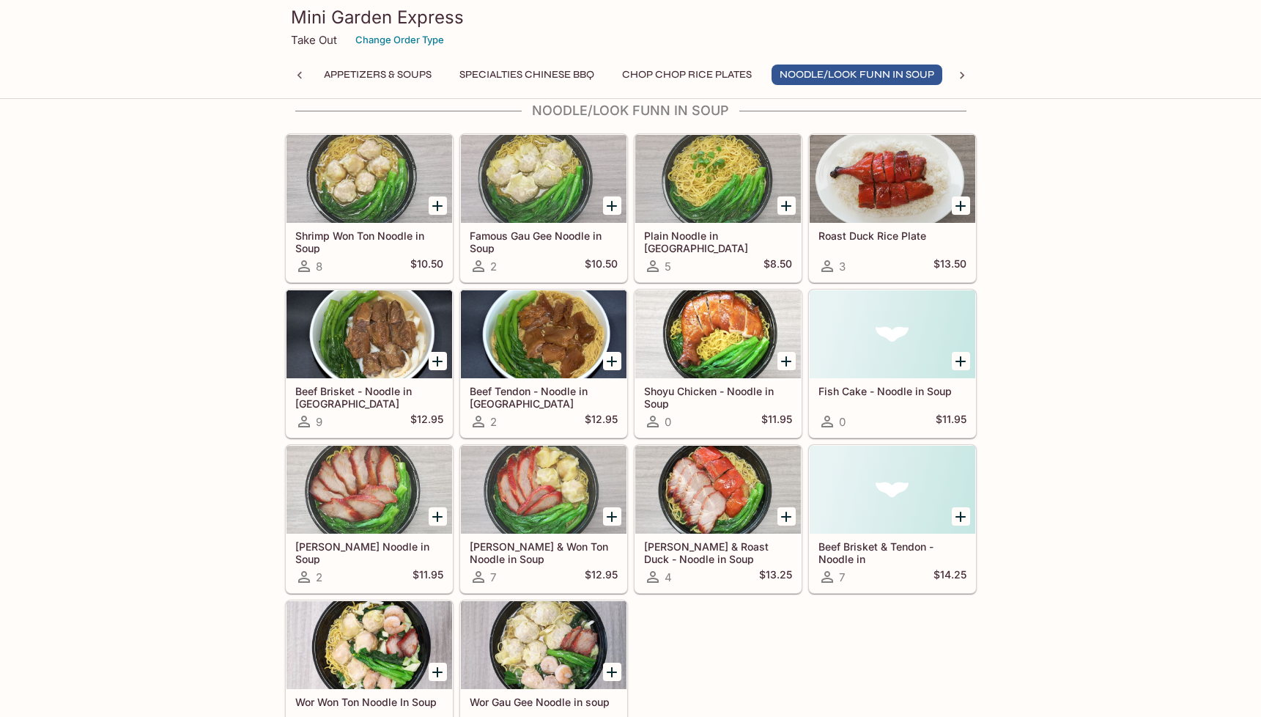
scroll to position [1472, 0]
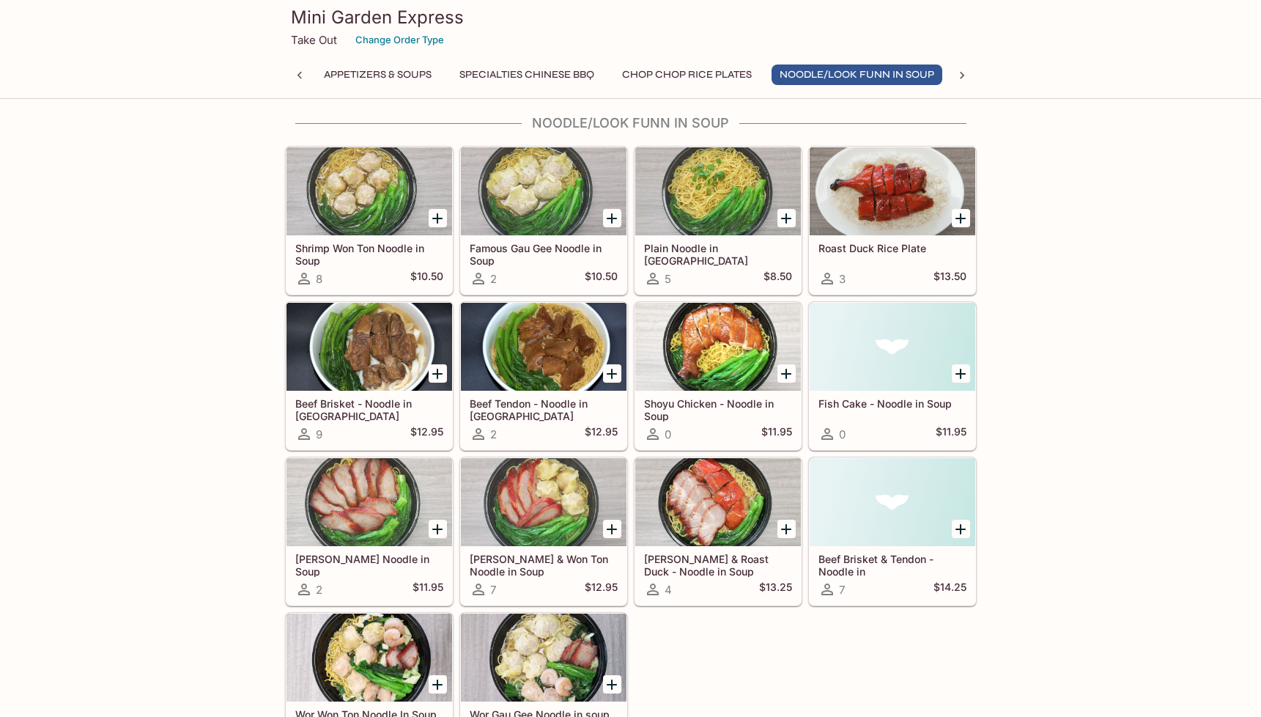
click at [717, 188] on div at bounding box center [718, 191] width 166 height 88
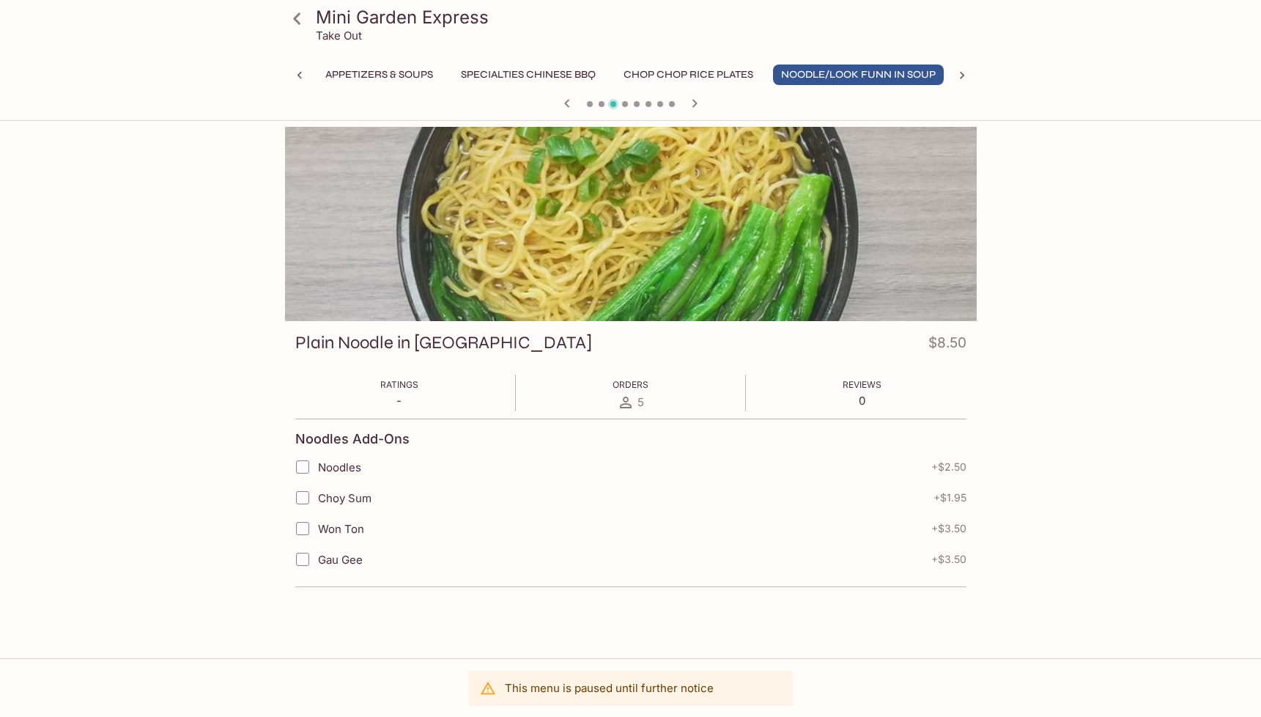
scroll to position [0, 4]
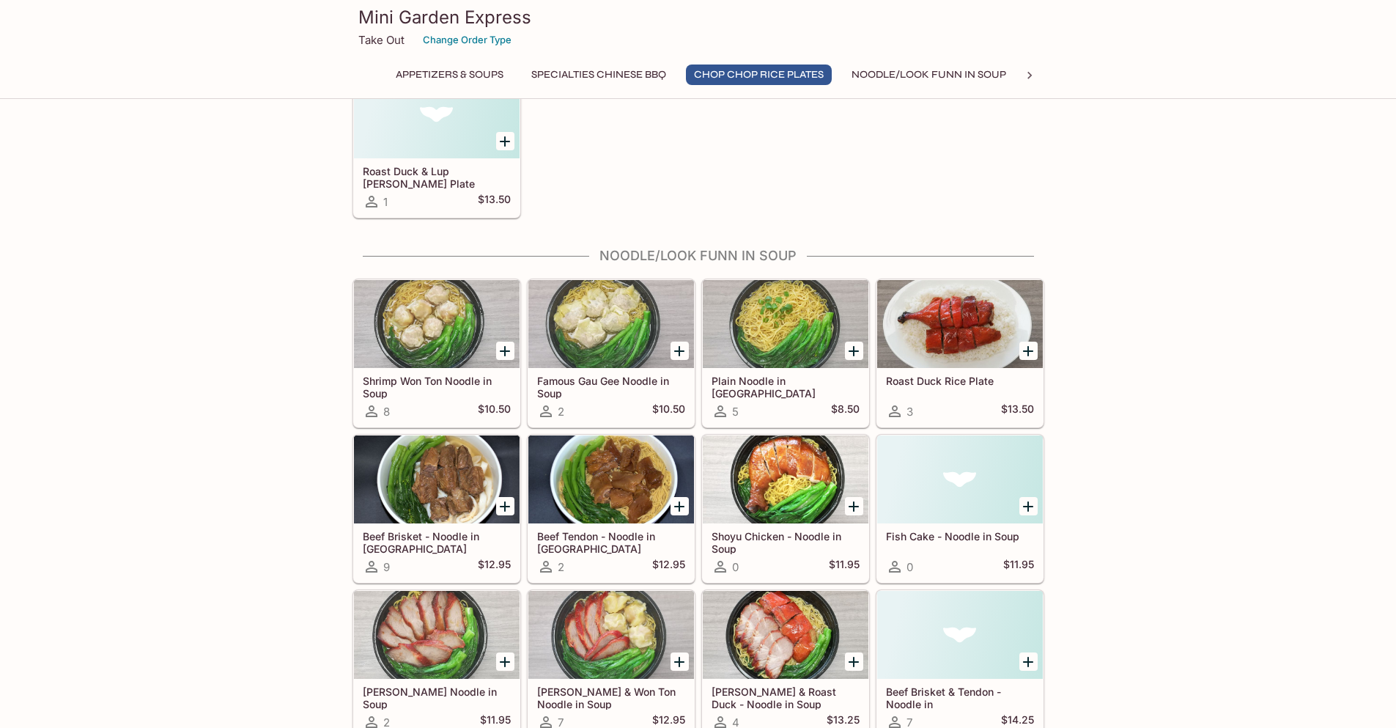
scroll to position [1450, 0]
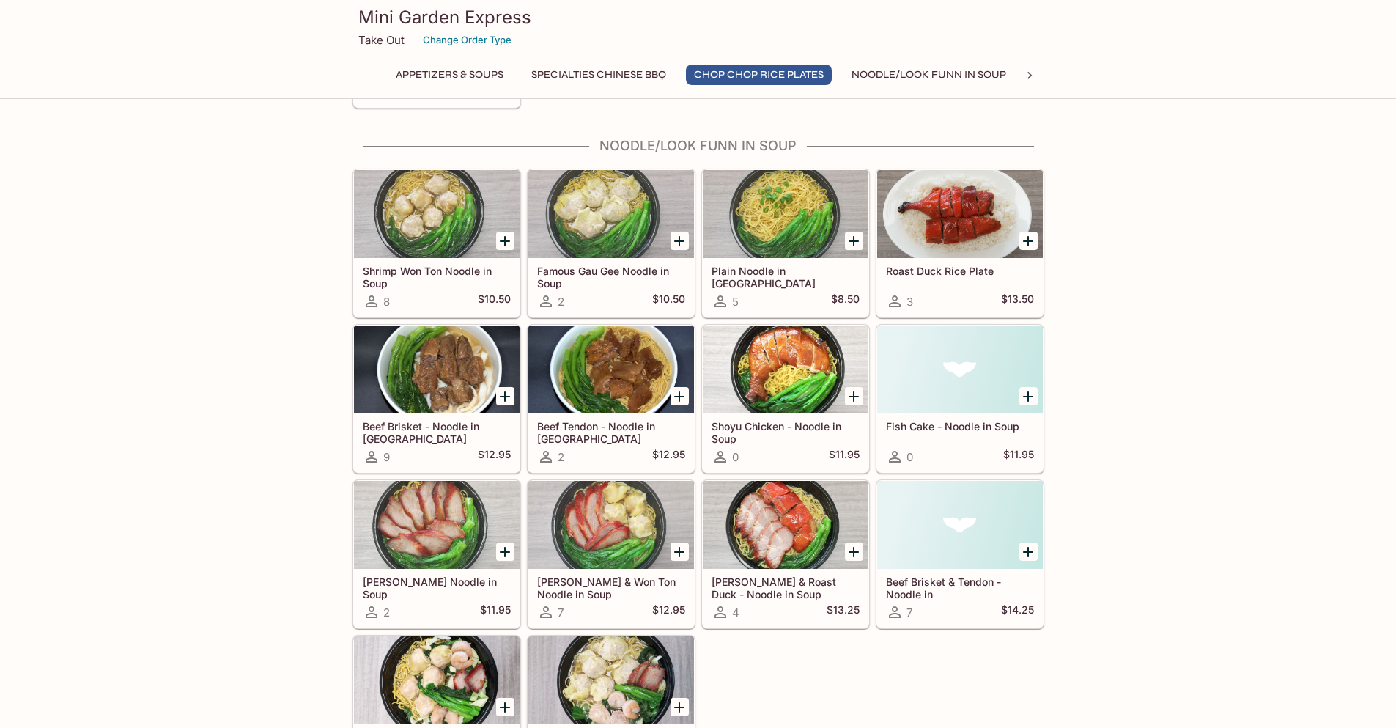
click at [421, 542] on div at bounding box center [437, 525] width 166 height 88
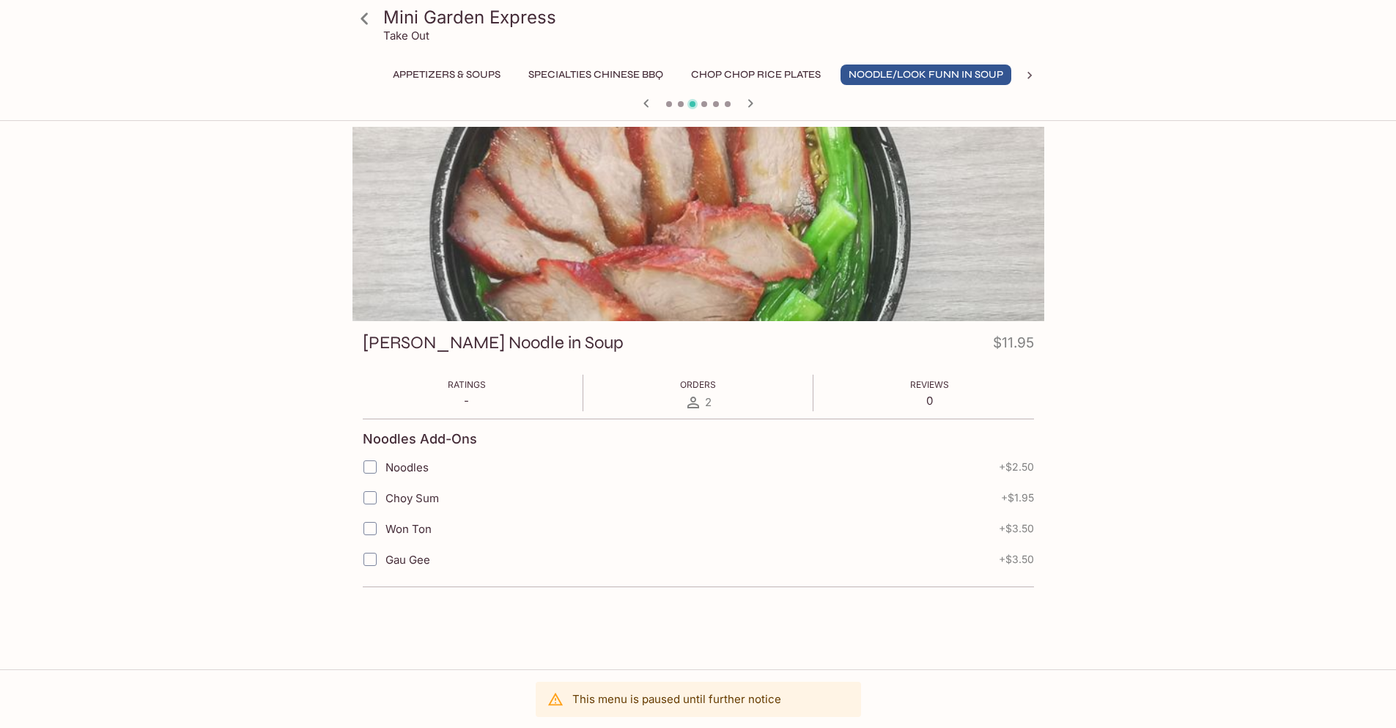
scroll to position [0, 4]
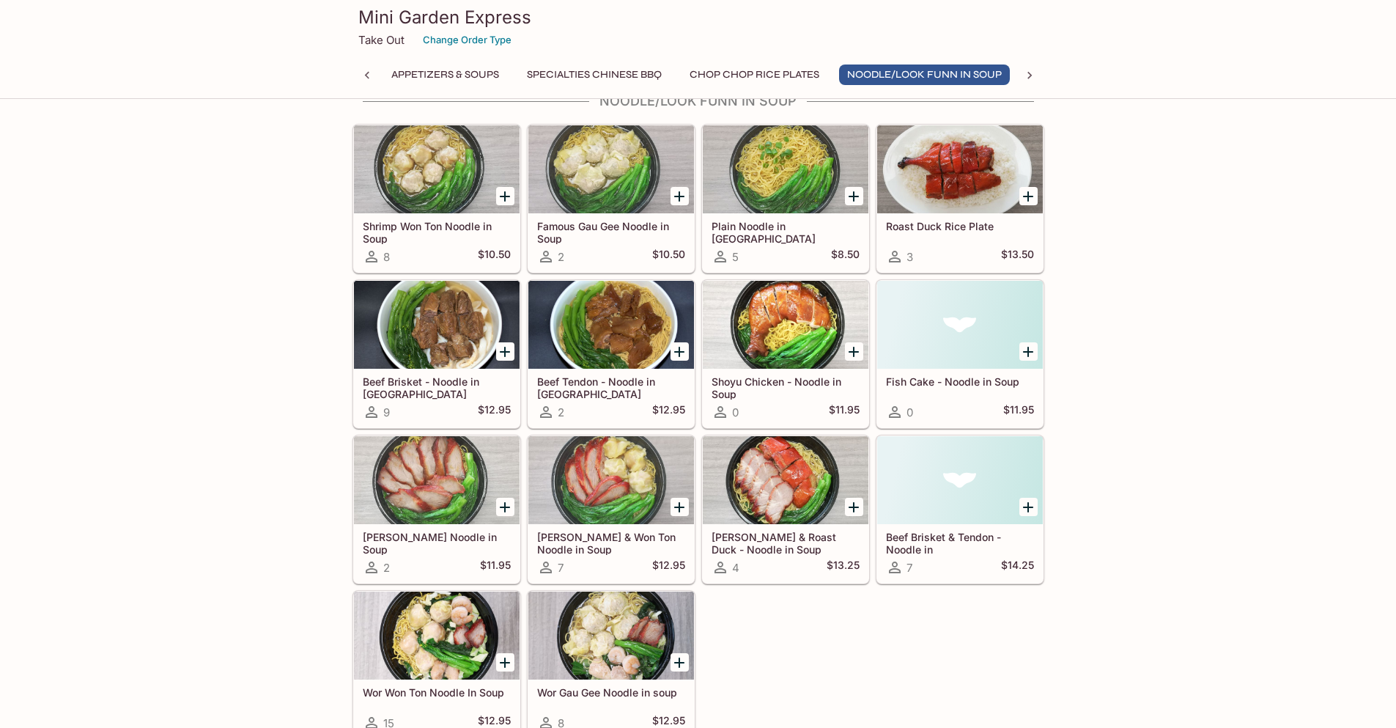
scroll to position [1500, 0]
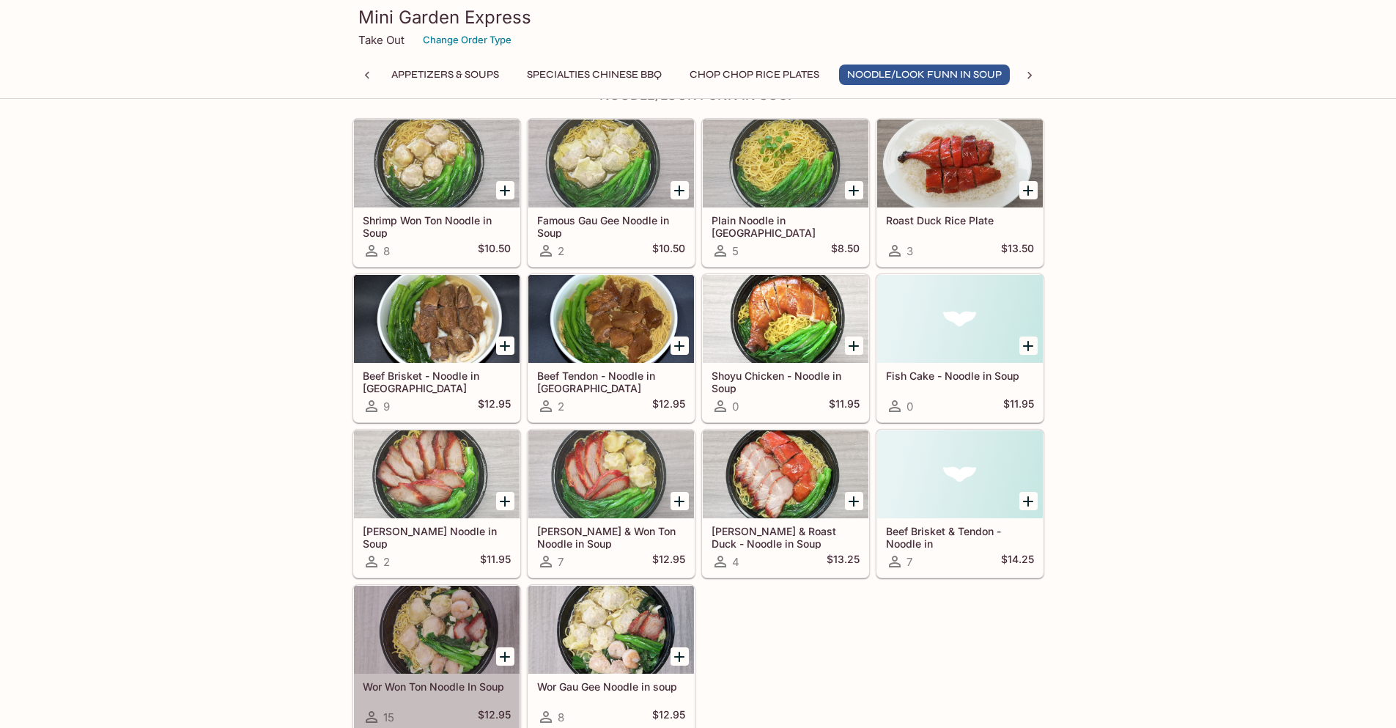
click at [409, 618] on div at bounding box center [437, 630] width 166 height 88
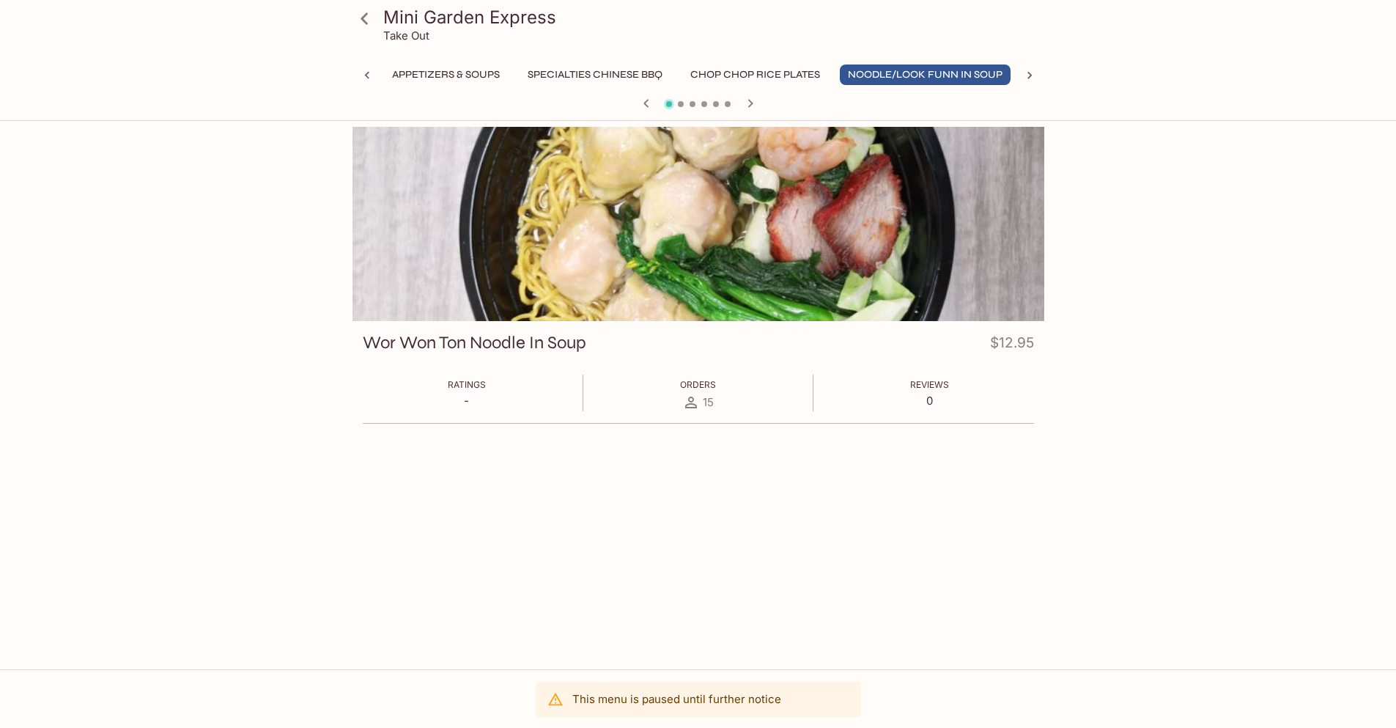
scroll to position [0, 4]
click at [895, 224] on div at bounding box center [698, 224] width 692 height 194
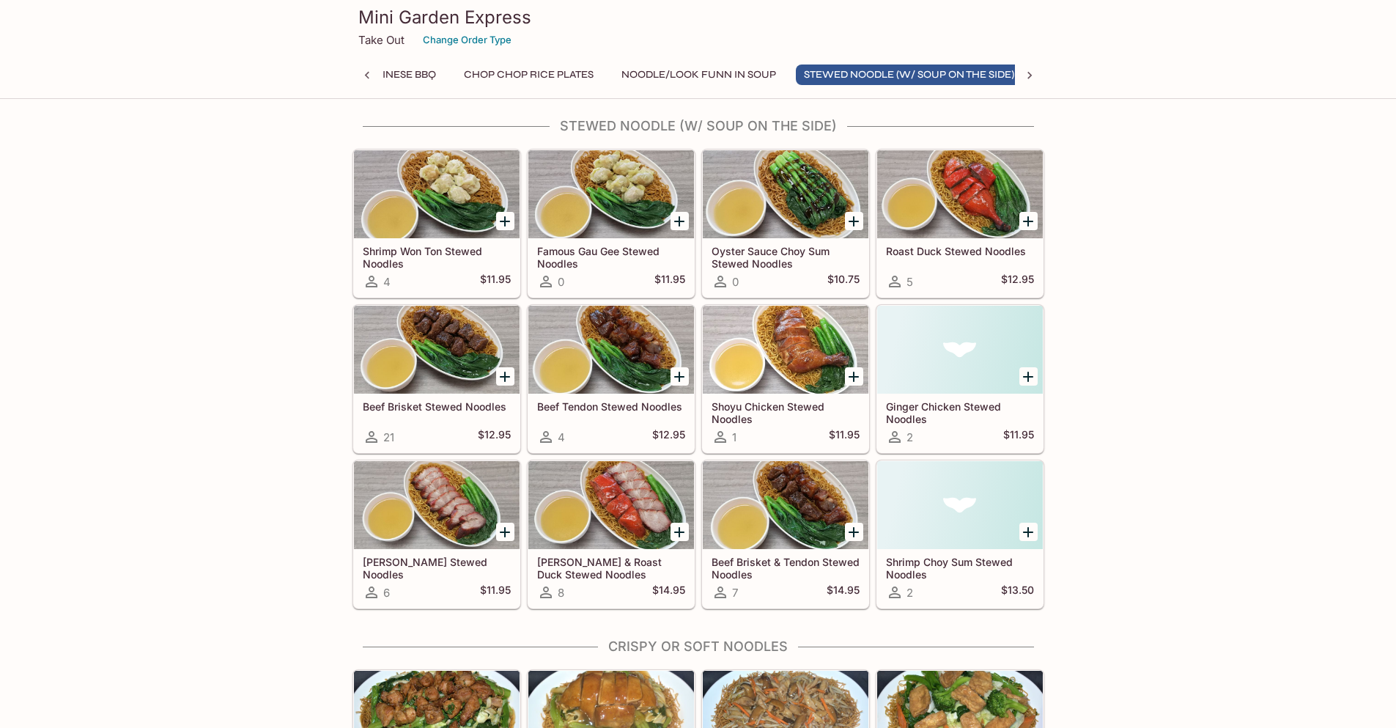
scroll to position [0, 247]
click at [960, 182] on div at bounding box center [960, 194] width 166 height 88
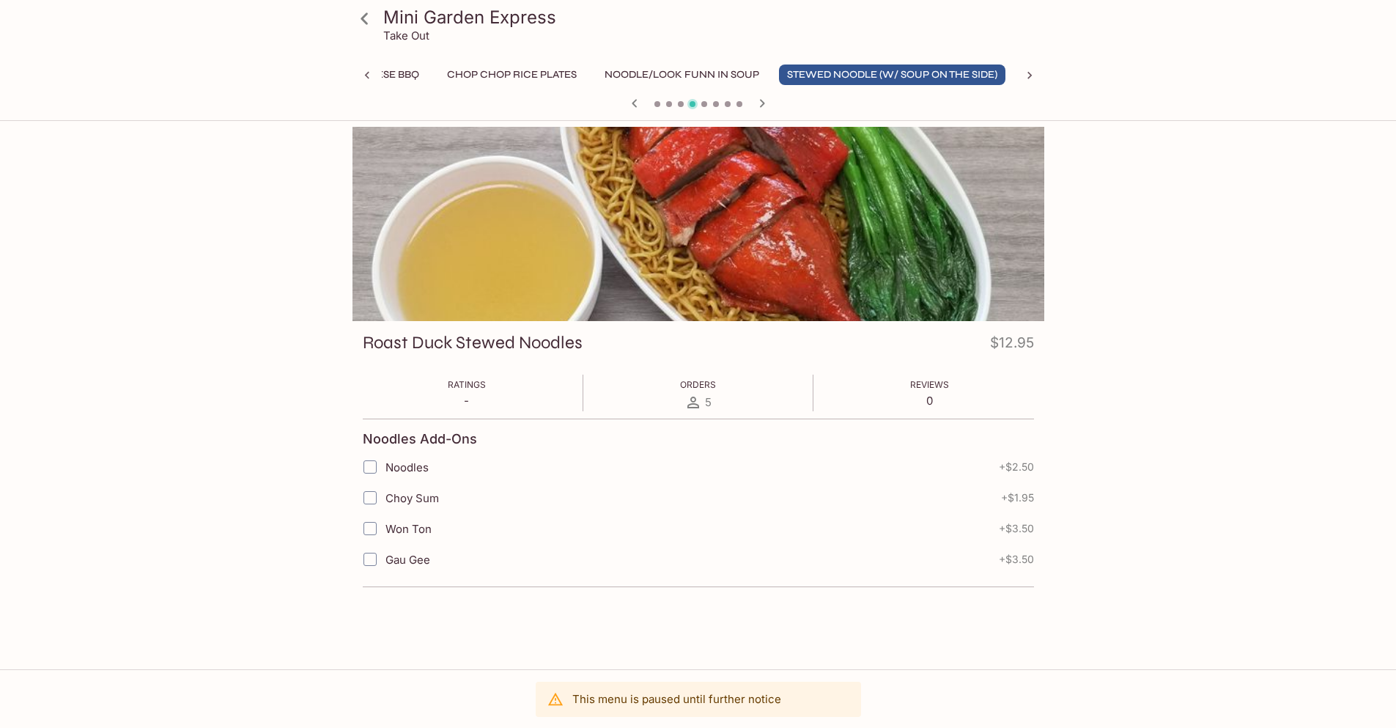
scroll to position [0, 247]
click at [708, 243] on div at bounding box center [698, 224] width 692 height 194
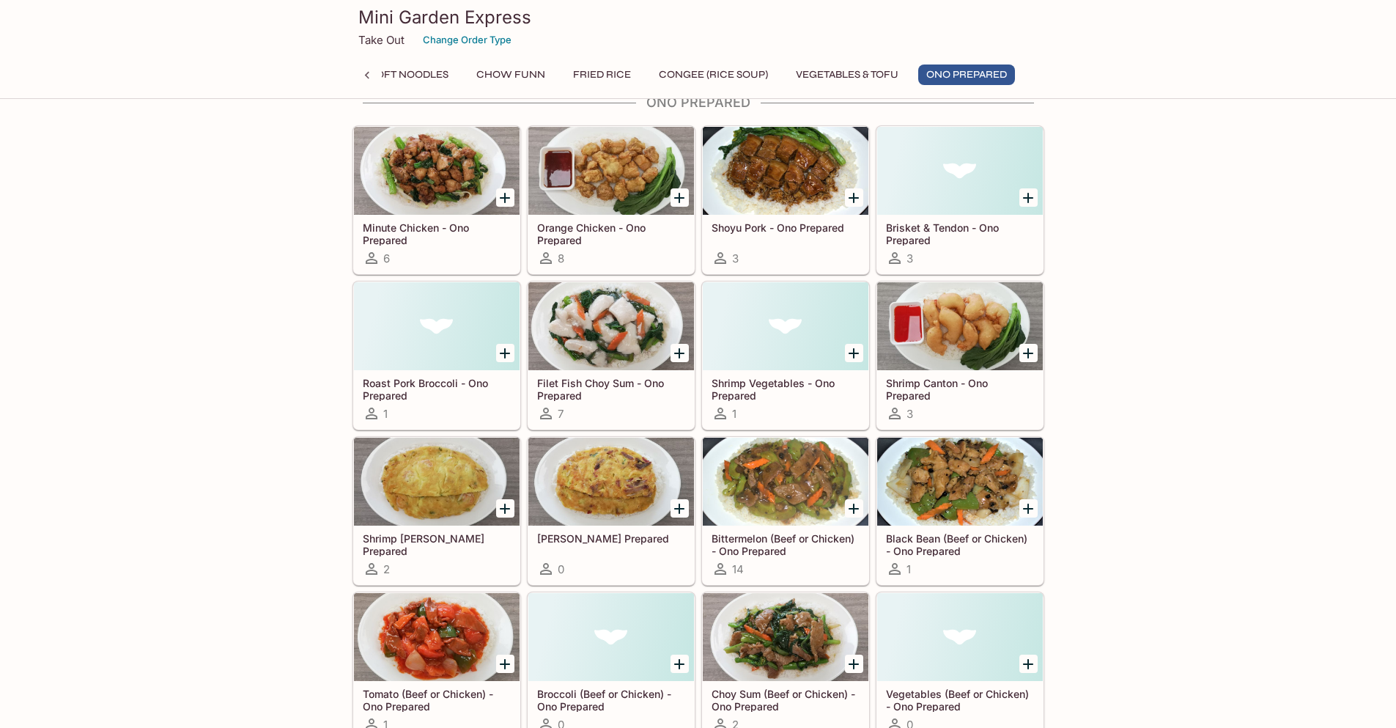
scroll to position [5148, 0]
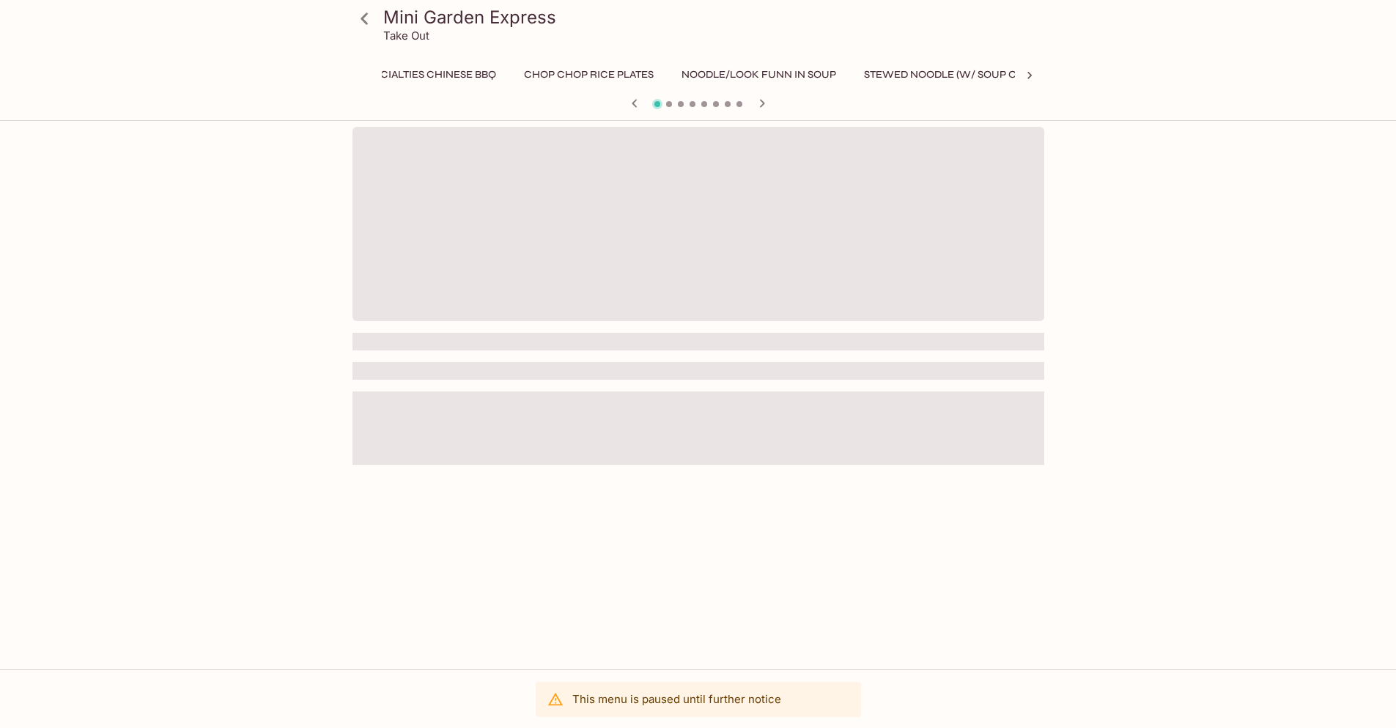
scroll to position [0, 412]
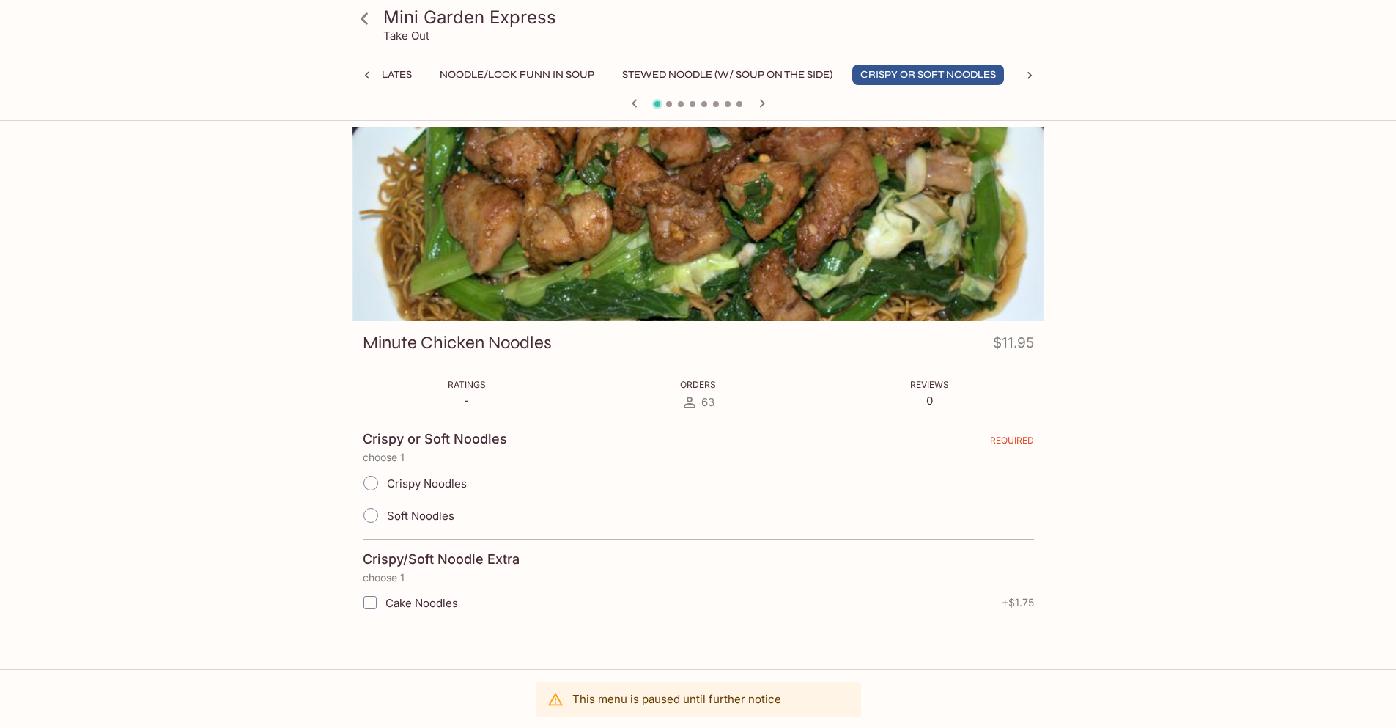
click at [440, 266] on div at bounding box center [698, 224] width 692 height 194
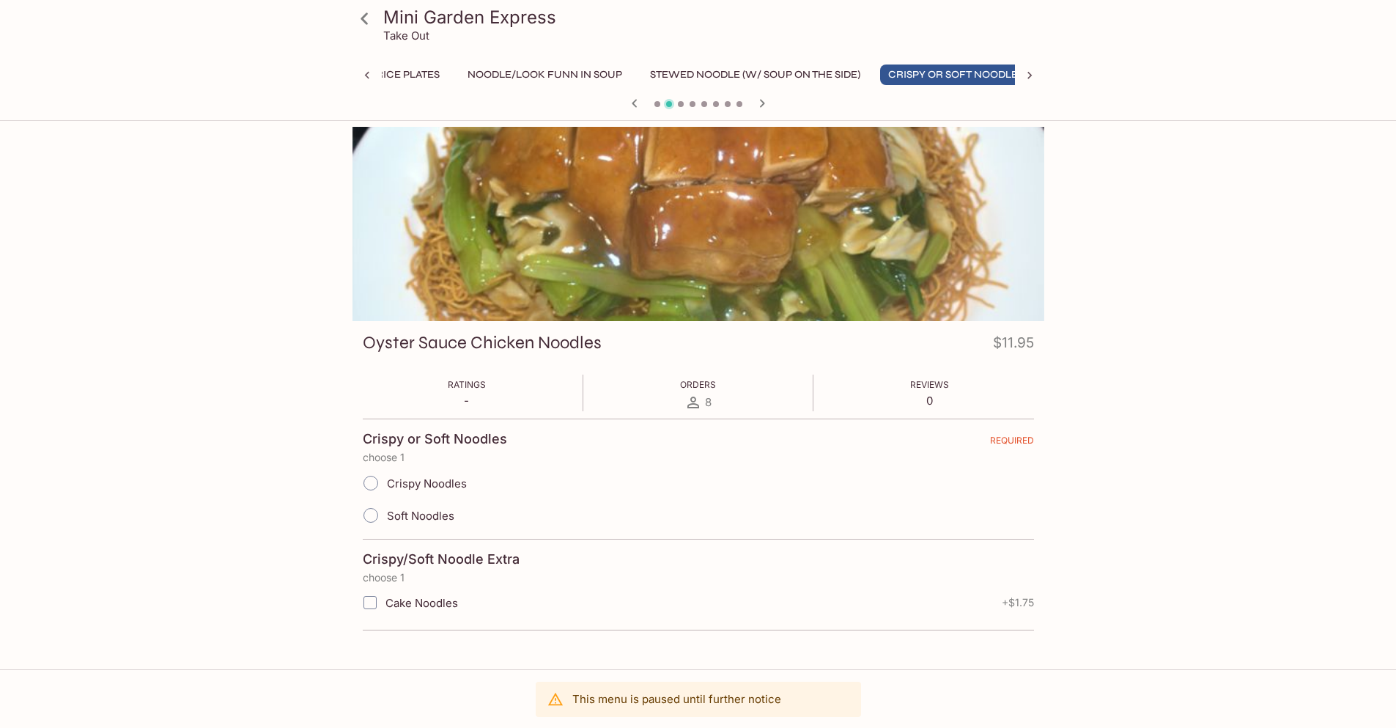
scroll to position [0, 412]
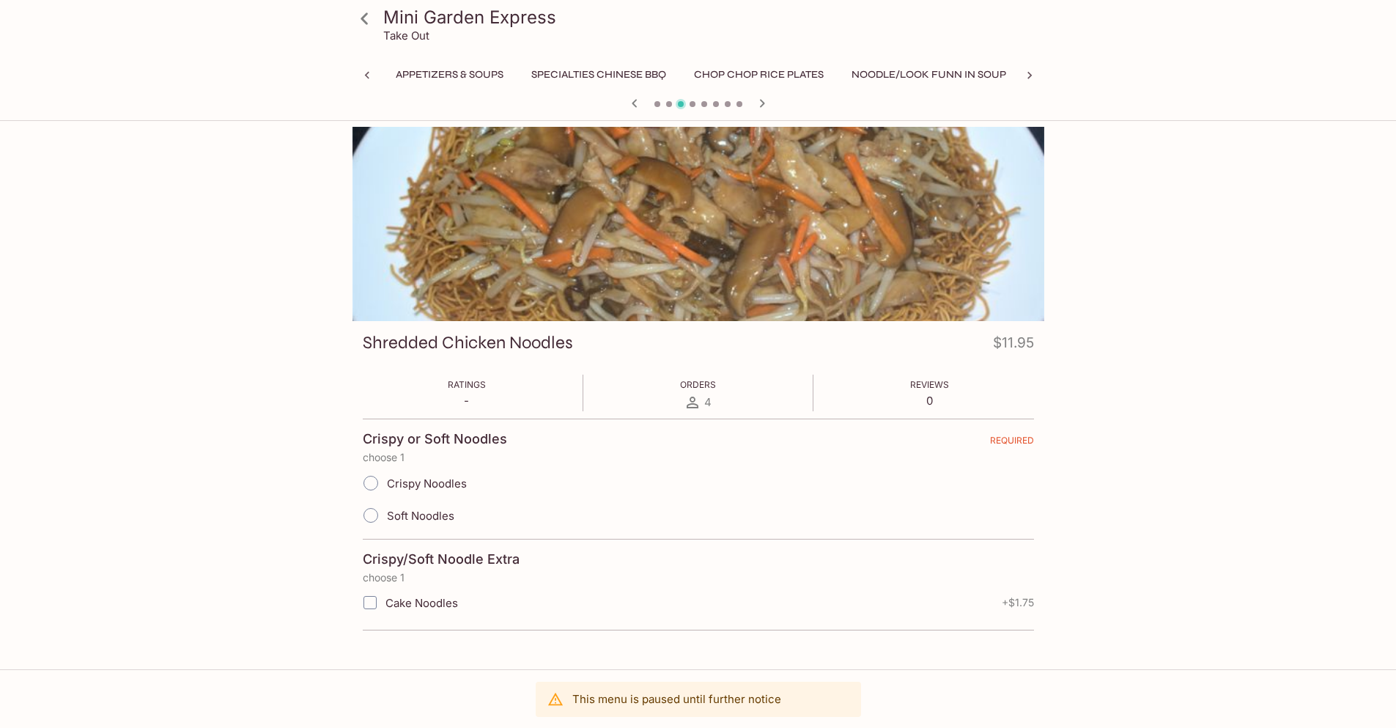
scroll to position [0, 412]
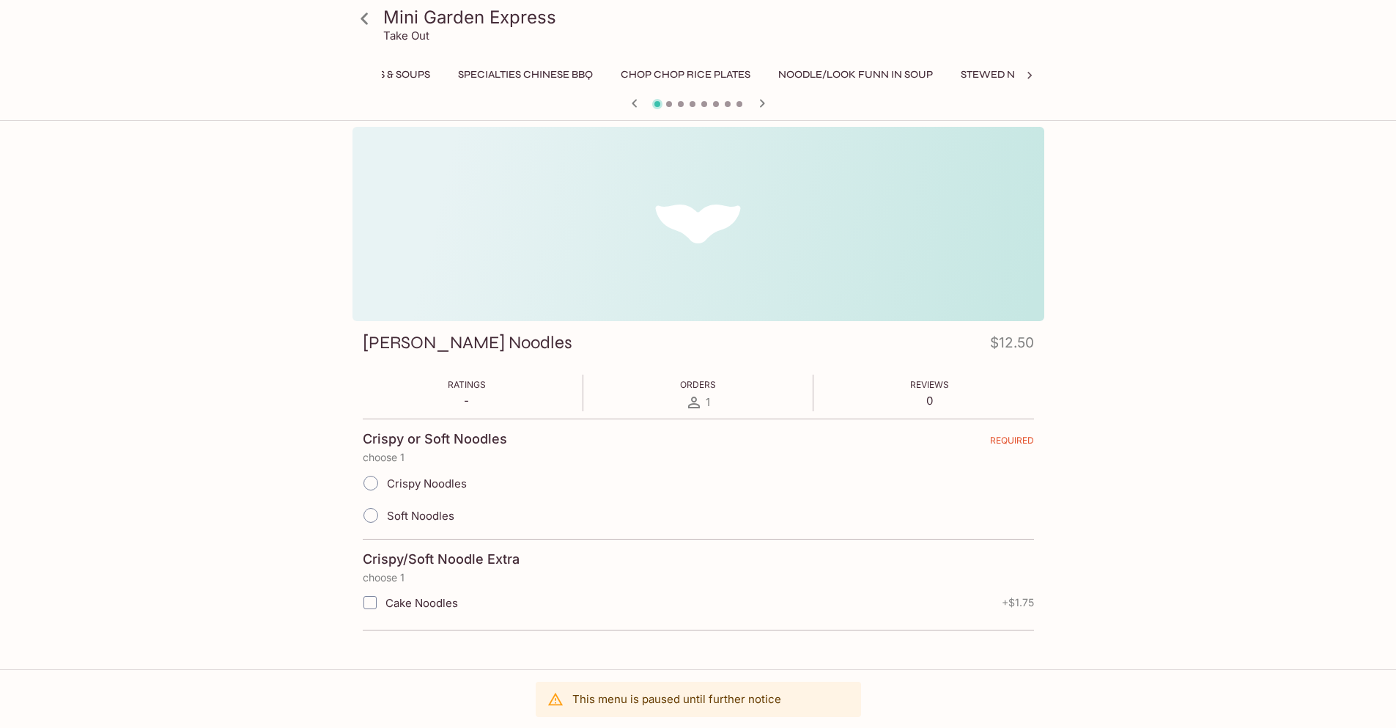
scroll to position [0, 412]
click at [463, 224] on div at bounding box center [698, 224] width 692 height 194
click at [674, 199] on div at bounding box center [698, 224] width 692 height 194
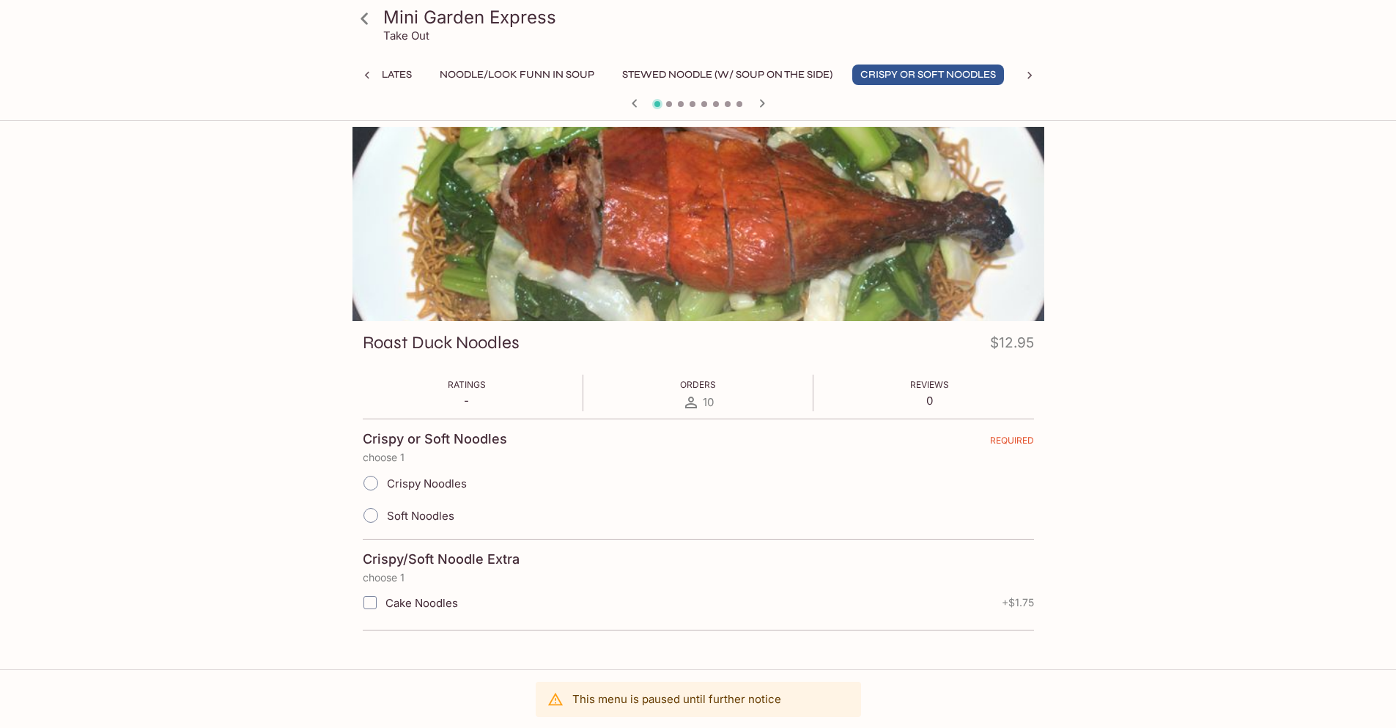
click at [701, 219] on div at bounding box center [698, 224] width 692 height 194
click at [760, 108] on icon "button" at bounding box center [762, 104] width 18 height 18
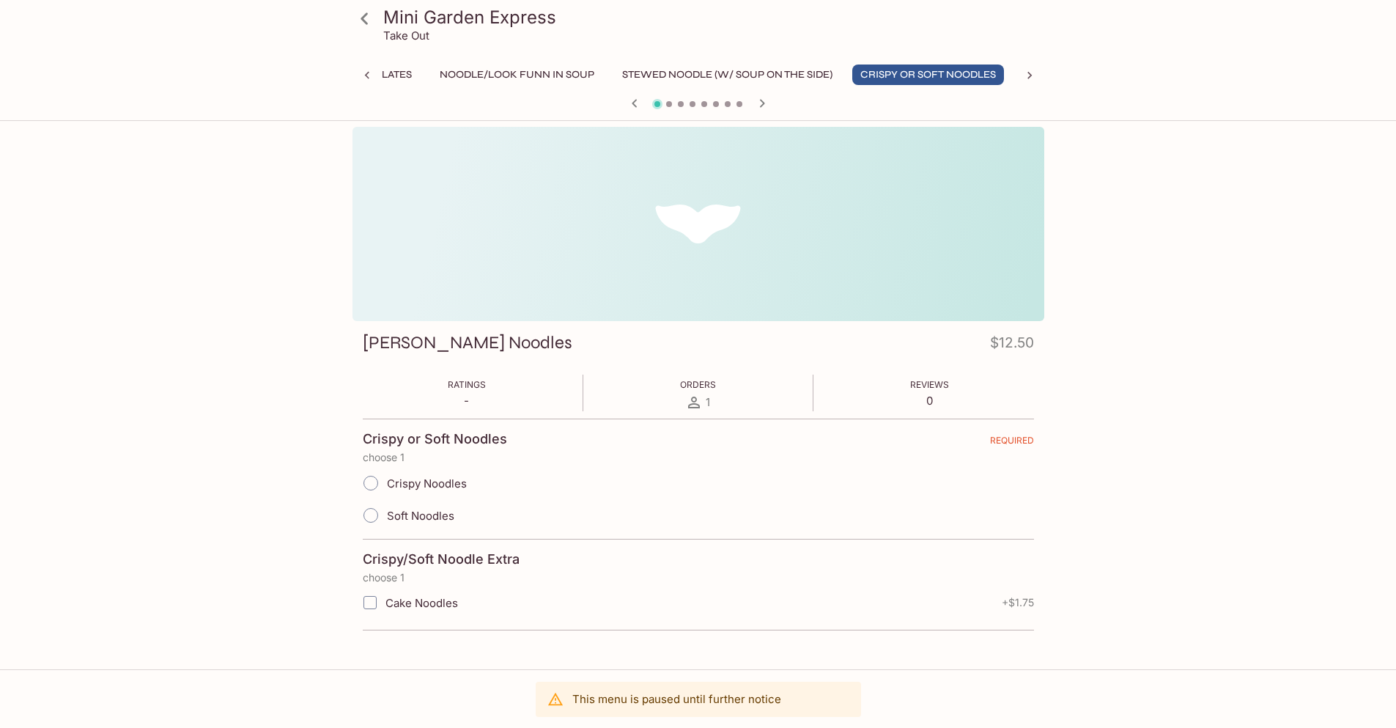
click at [367, 18] on icon at bounding box center [365, 19] width 26 height 26
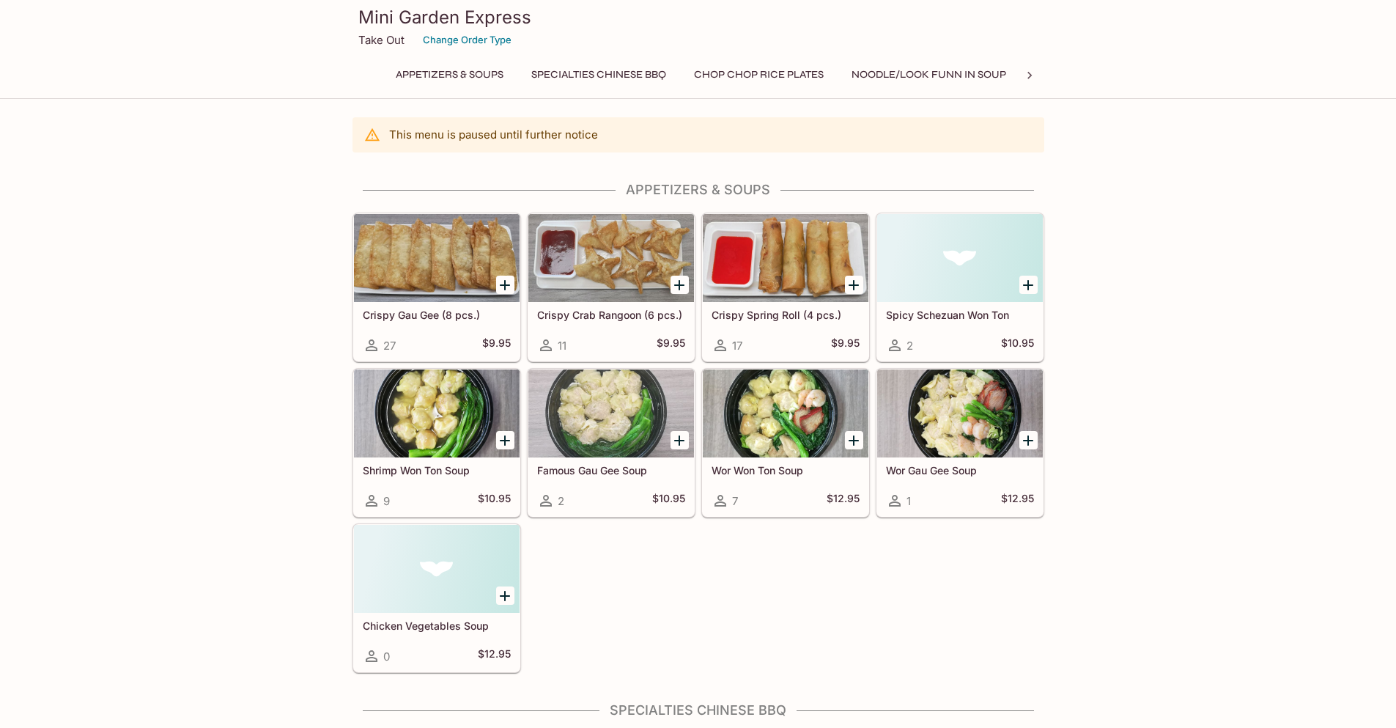
click at [852, 284] on icon "Add Crispy Spring Roll (4 pcs.)" at bounding box center [854, 285] width 18 height 18
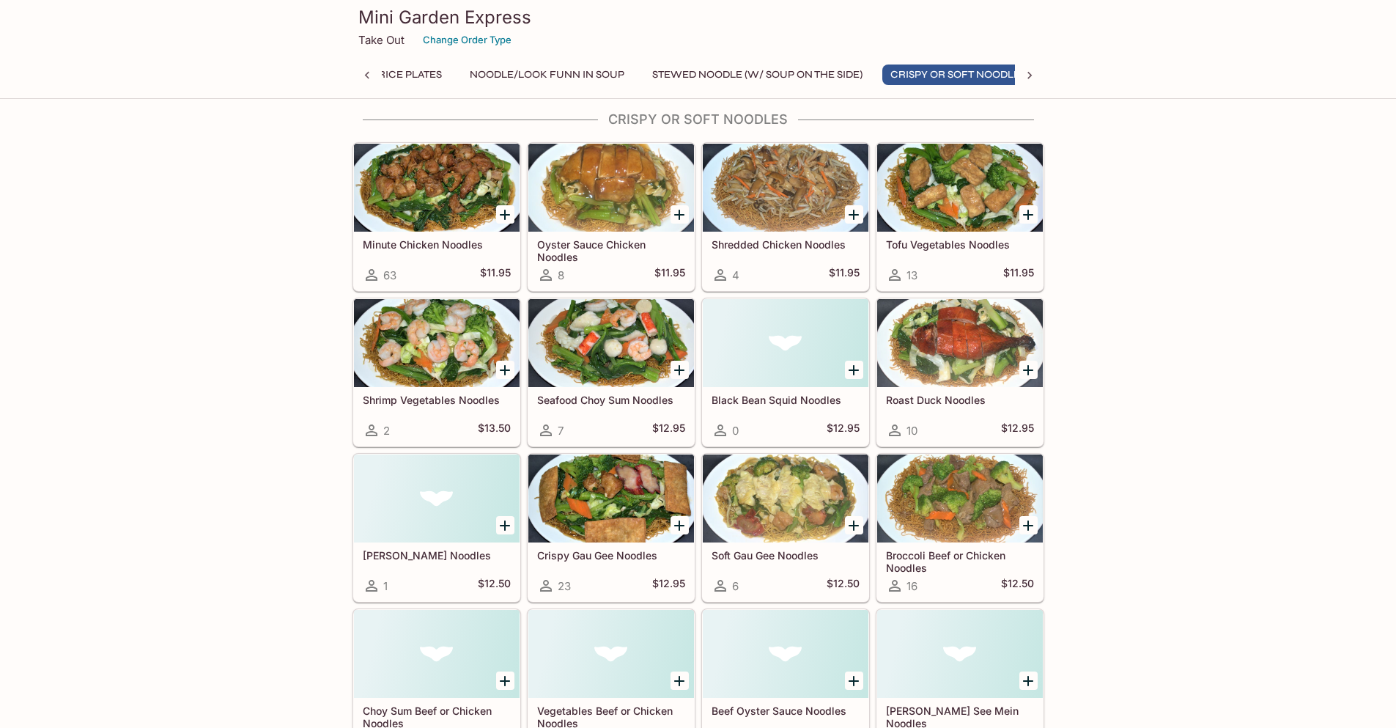
scroll to position [0, 412]
click at [425, 512] on div at bounding box center [437, 498] width 166 height 88
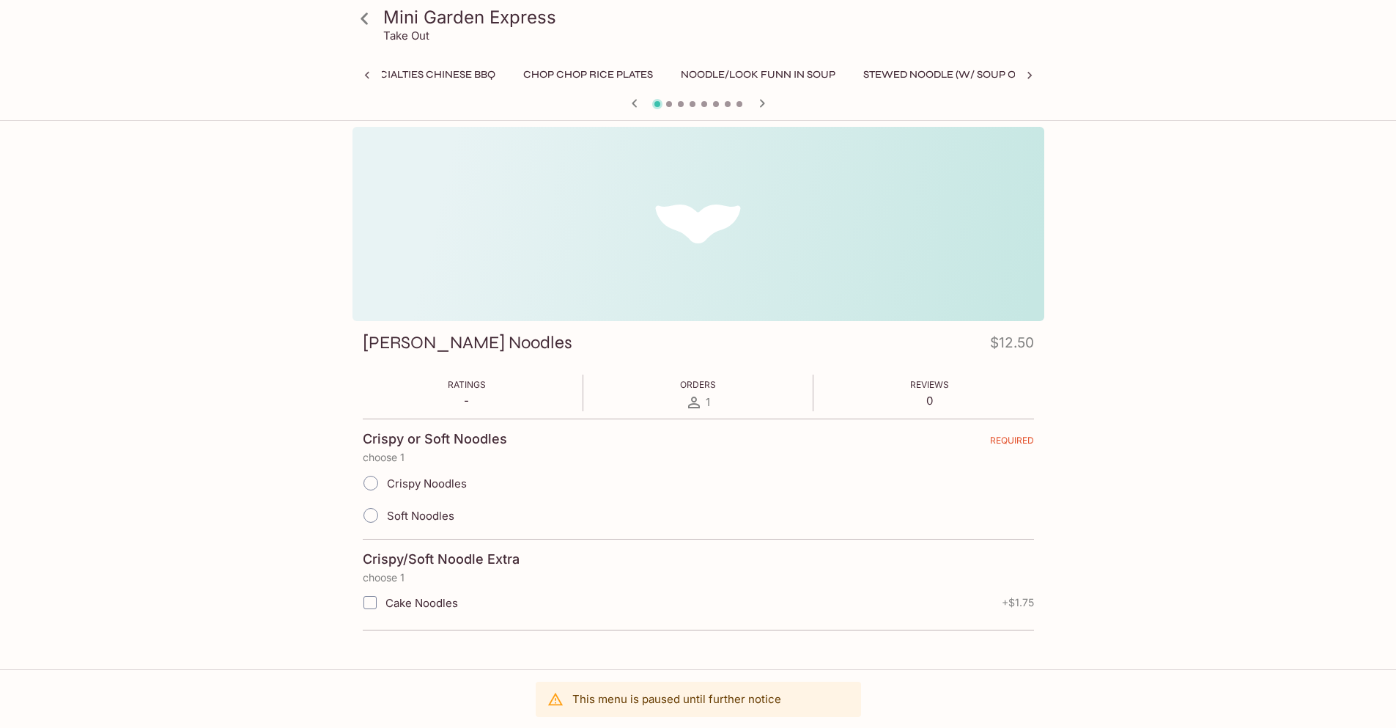
scroll to position [0, 412]
click at [433, 514] on span "Soft Noodles" at bounding box center [420, 516] width 67 height 14
click at [386, 514] on input "Soft Noodles" at bounding box center [370, 515] width 31 height 31
radio input "true"
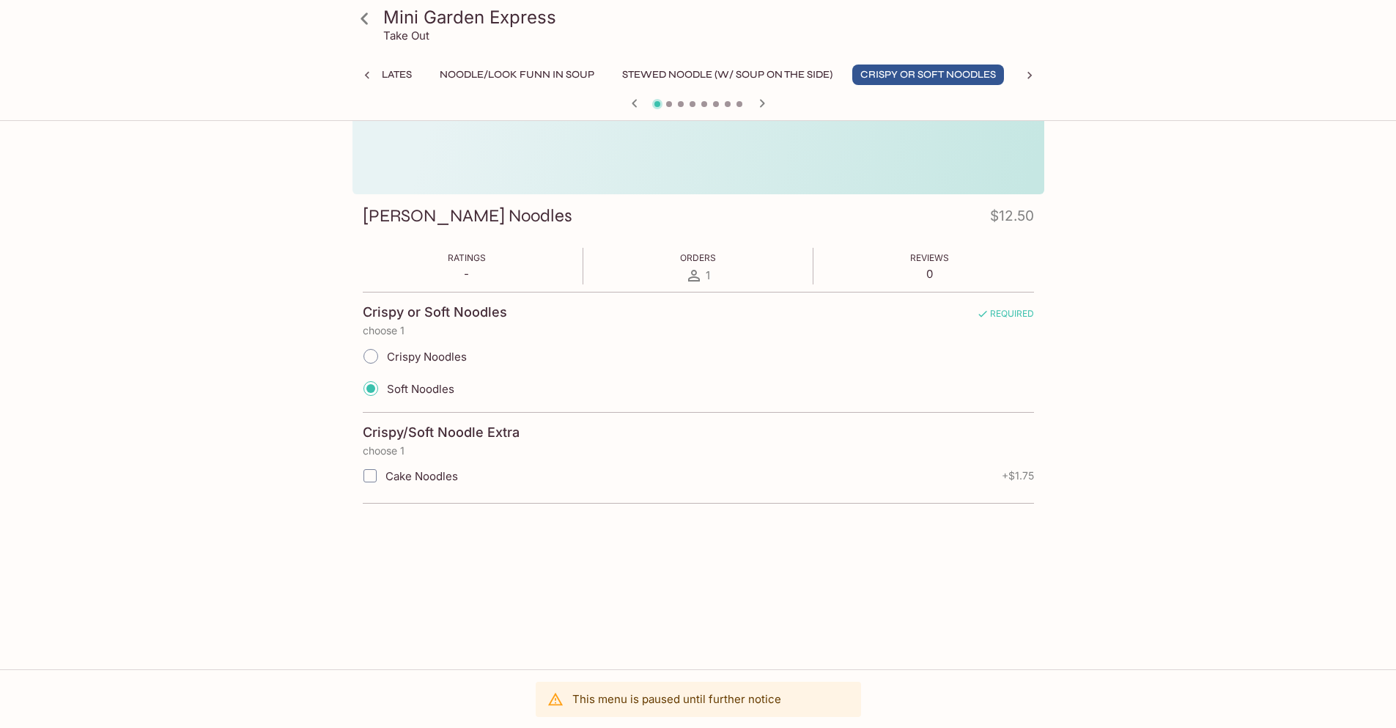
scroll to position [0, 0]
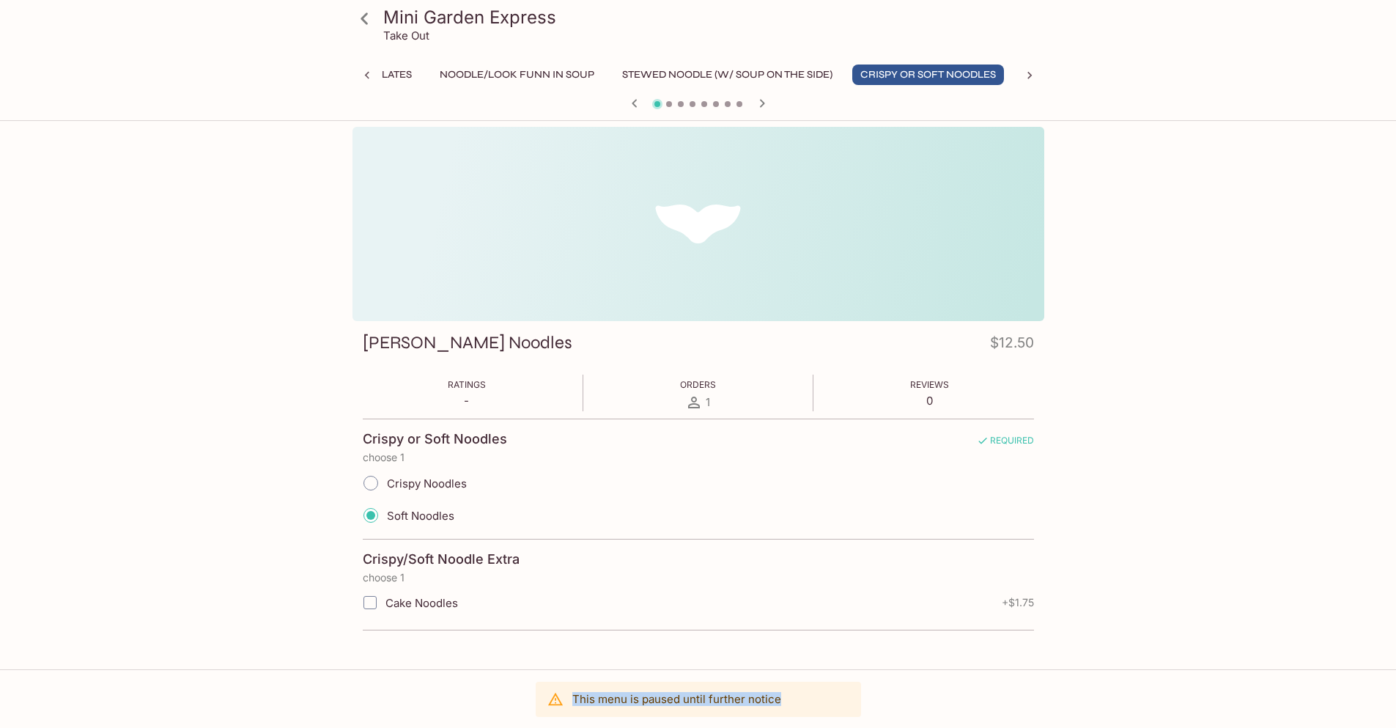
drag, startPoint x: 577, startPoint y: 695, endPoint x: 909, endPoint y: 704, distance: 331.3
click at [909, 704] on div "This menu is paused until further notice" at bounding box center [698, 698] width 1396 height 59
click at [768, 579] on p "choose 1" at bounding box center [698, 578] width 671 height 12
click at [599, 695] on p "This menu is paused until further notice" at bounding box center [676, 699] width 209 height 14
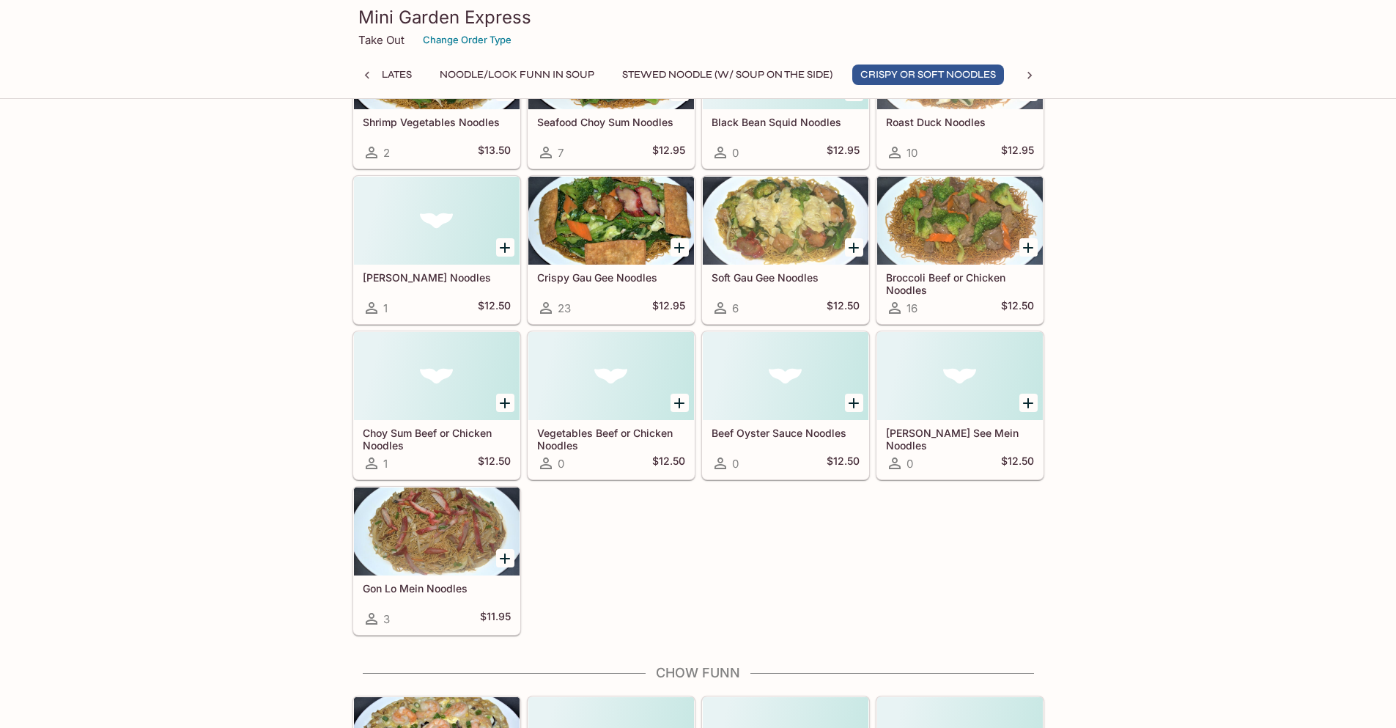
scroll to position [2750, 0]
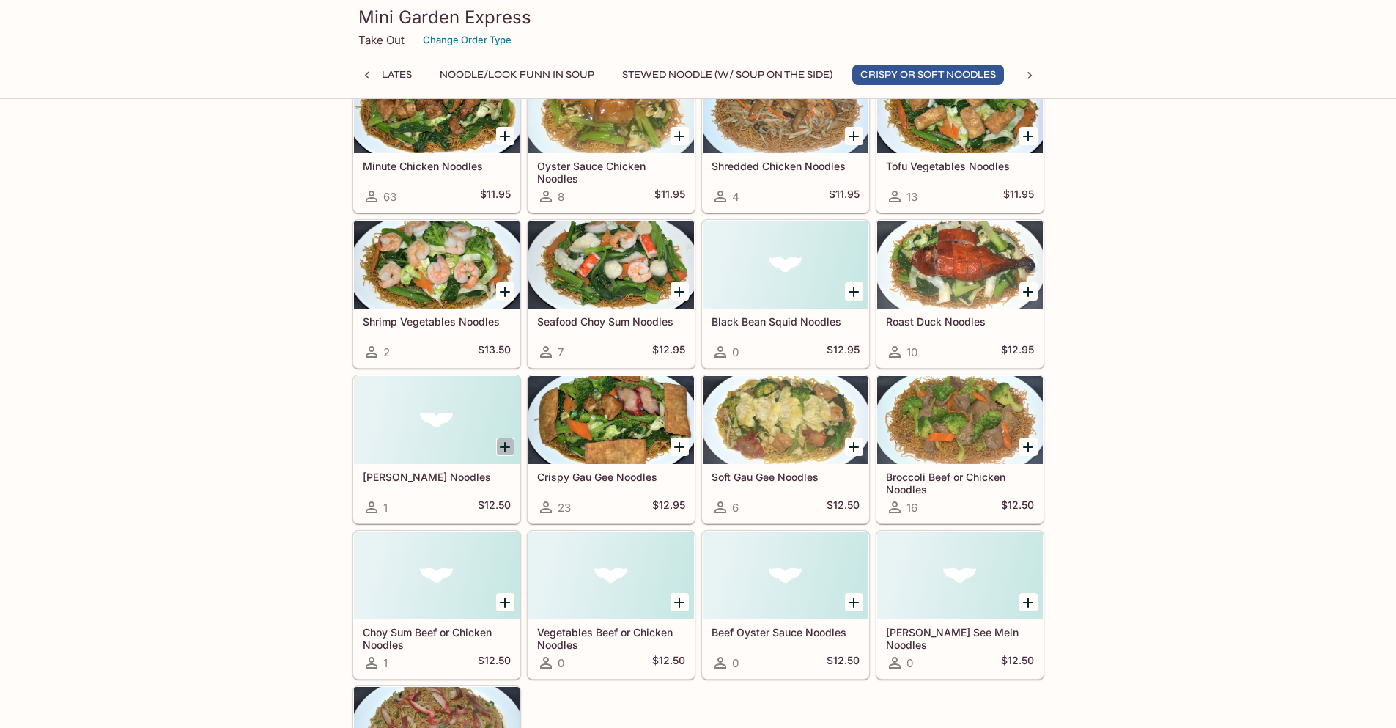
click at [507, 447] on icon "Add Char Siu Noodles" at bounding box center [505, 447] width 10 height 10
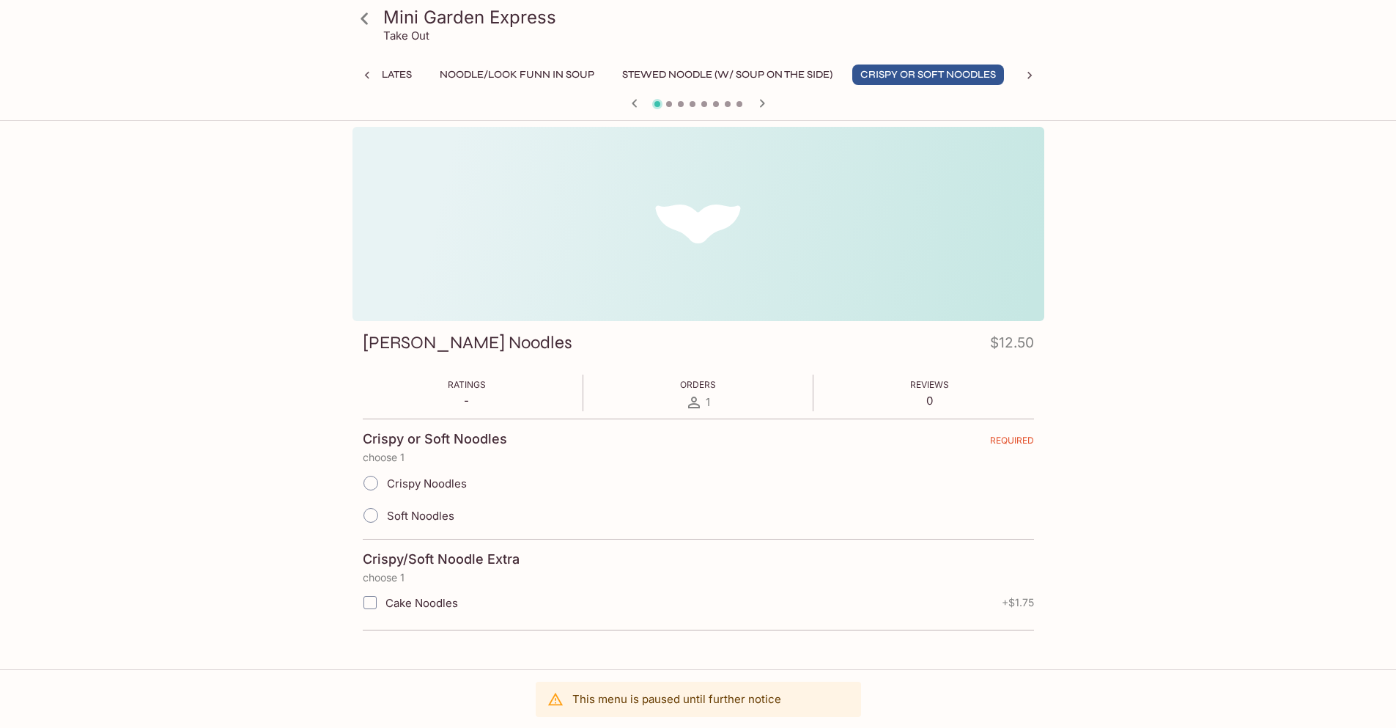
click at [413, 514] on span "Soft Noodles" at bounding box center [420, 516] width 67 height 14
click at [386, 514] on input "Soft Noodles" at bounding box center [370, 515] width 31 height 31
radio input "true"
click at [376, 603] on input "Cake Noodles" at bounding box center [369, 602] width 29 height 29
click at [375, 603] on input "Cake Noodles" at bounding box center [369, 602] width 29 height 29
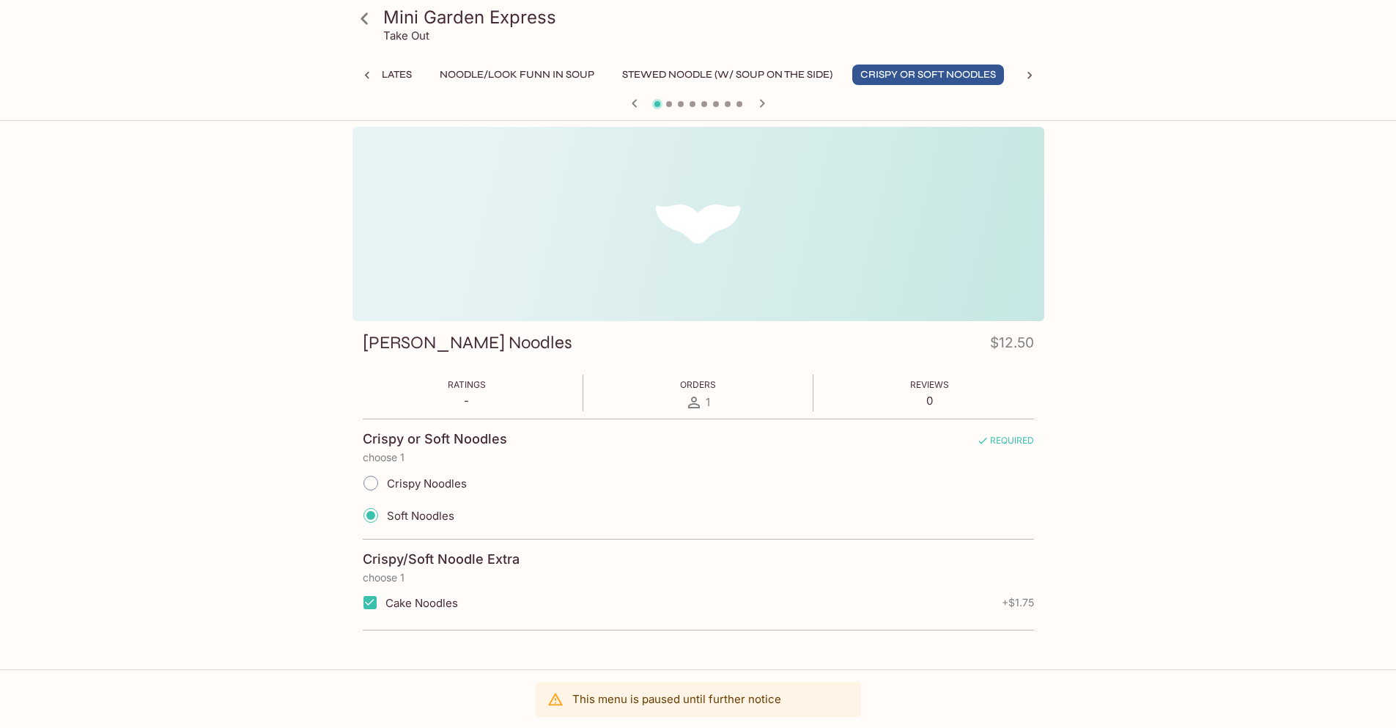
checkbox input "false"
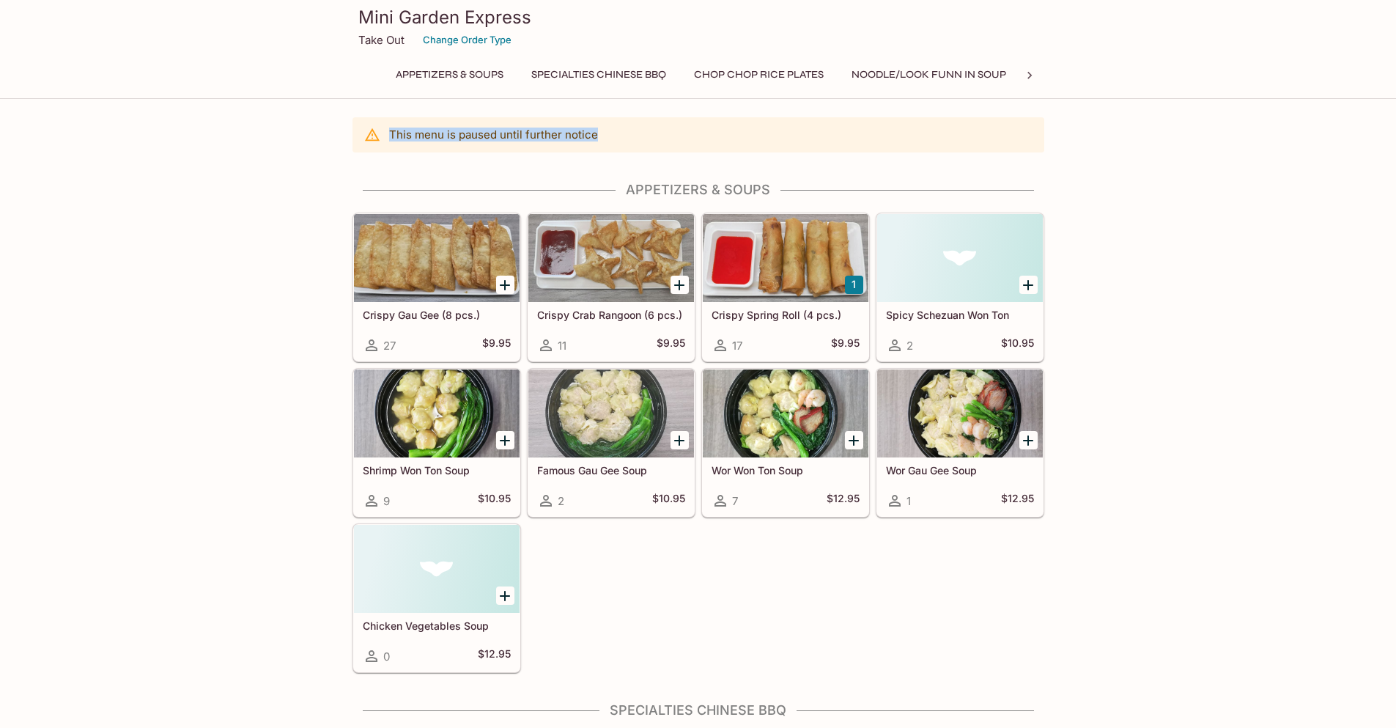
drag, startPoint x: 388, startPoint y: 138, endPoint x: 621, endPoint y: 125, distance: 233.4
click at [621, 125] on div "This menu is paused until further notice" at bounding box center [698, 134] width 692 height 35
click at [679, 287] on icon "Add Crispy Crab Rangoon (6 pcs.)" at bounding box center [679, 285] width 10 height 10
click at [679, 287] on button "1" at bounding box center [680, 285] width 18 height 18
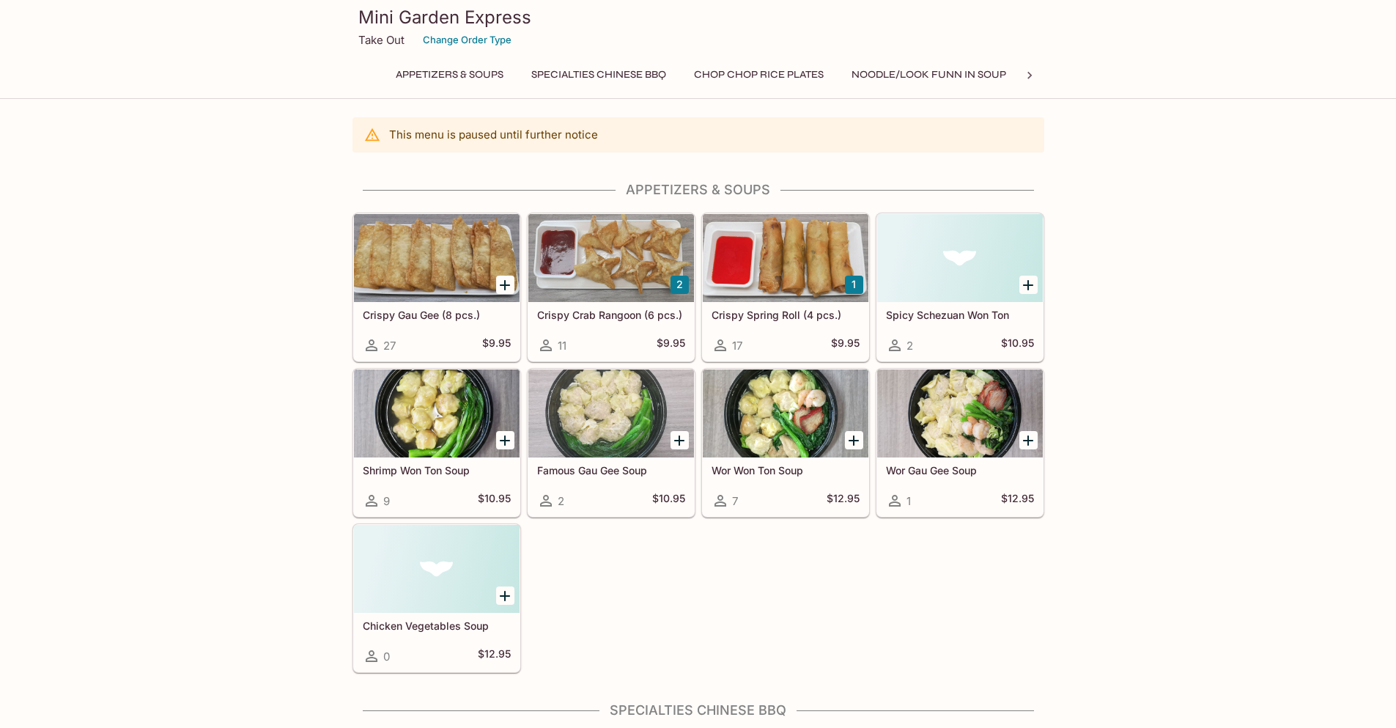
click at [680, 287] on button "2" at bounding box center [680, 285] width 18 height 18
click at [680, 287] on button "3" at bounding box center [680, 285] width 18 height 18
click at [676, 284] on button "5" at bounding box center [680, 285] width 18 height 18
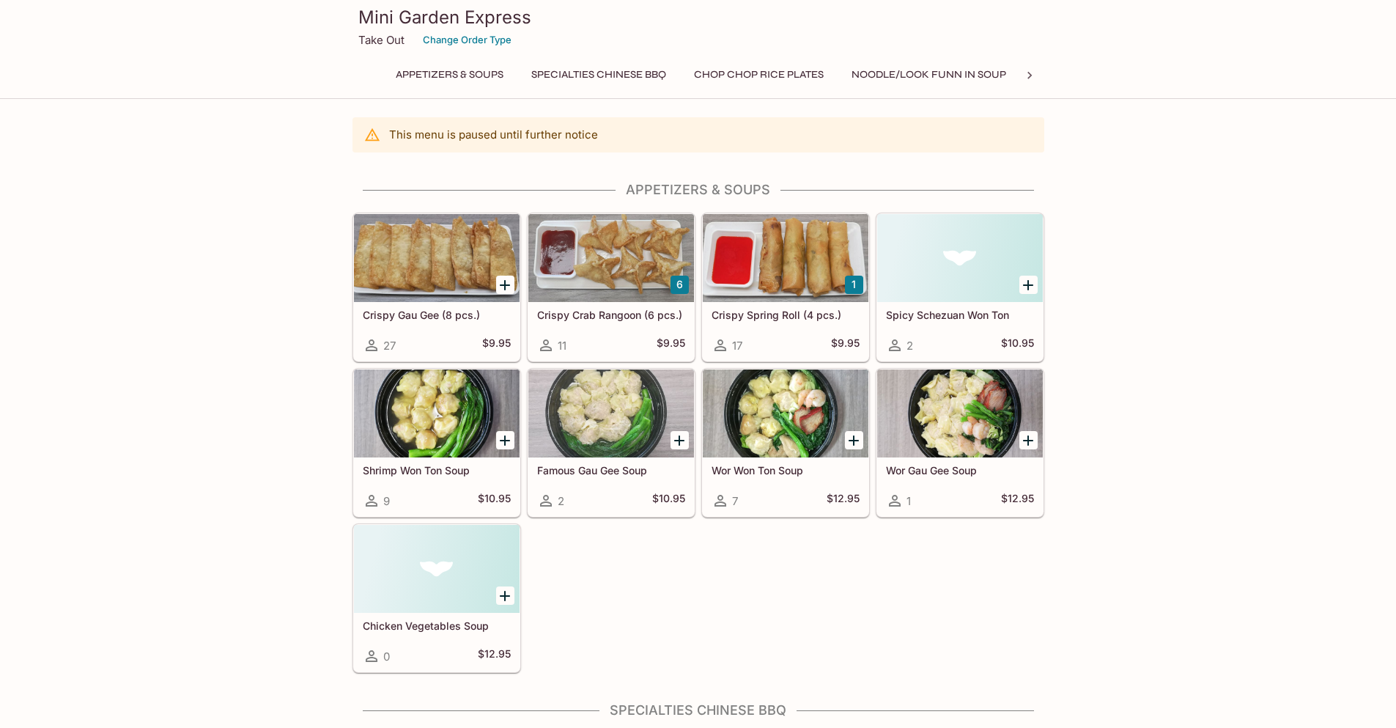
click at [676, 284] on button "6" at bounding box center [680, 285] width 18 height 18
click at [676, 284] on button "7" at bounding box center [680, 285] width 18 height 18
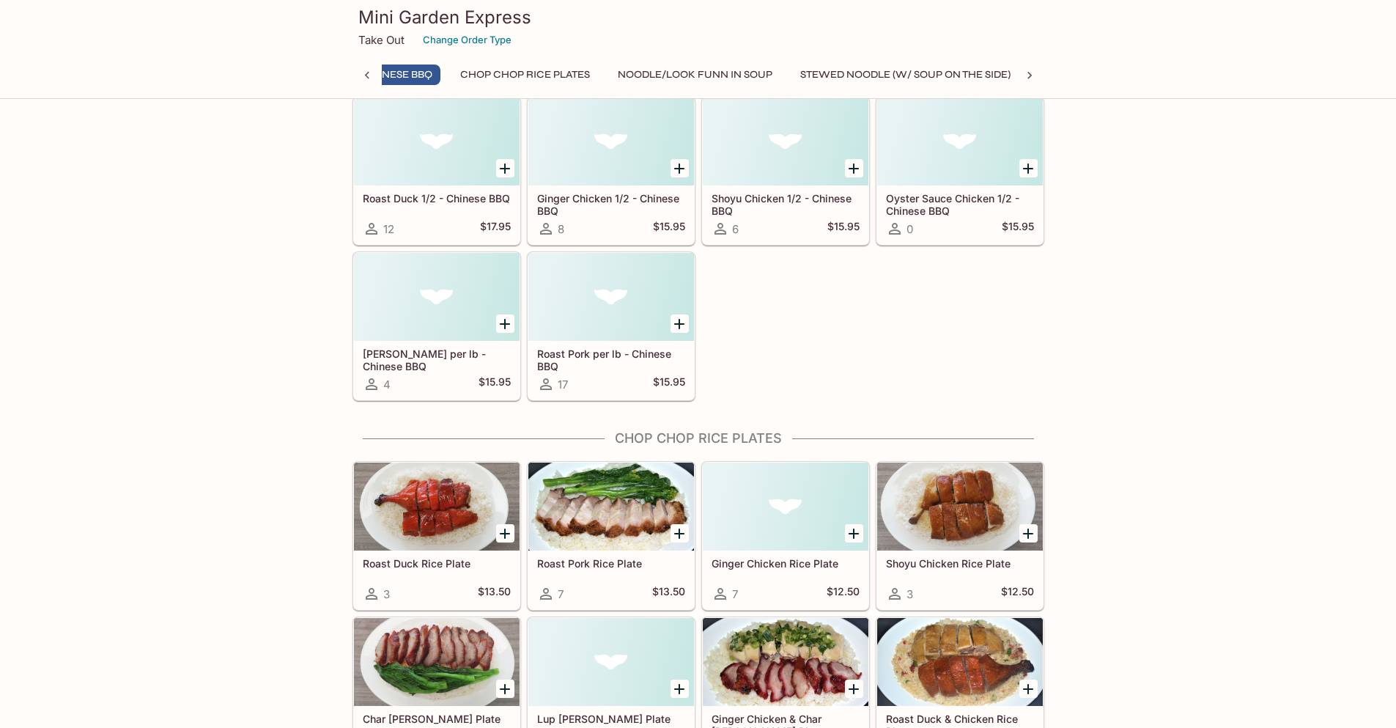
scroll to position [0, 143]
click at [484, 39] on button "Change Order Type" at bounding box center [467, 40] width 102 height 23
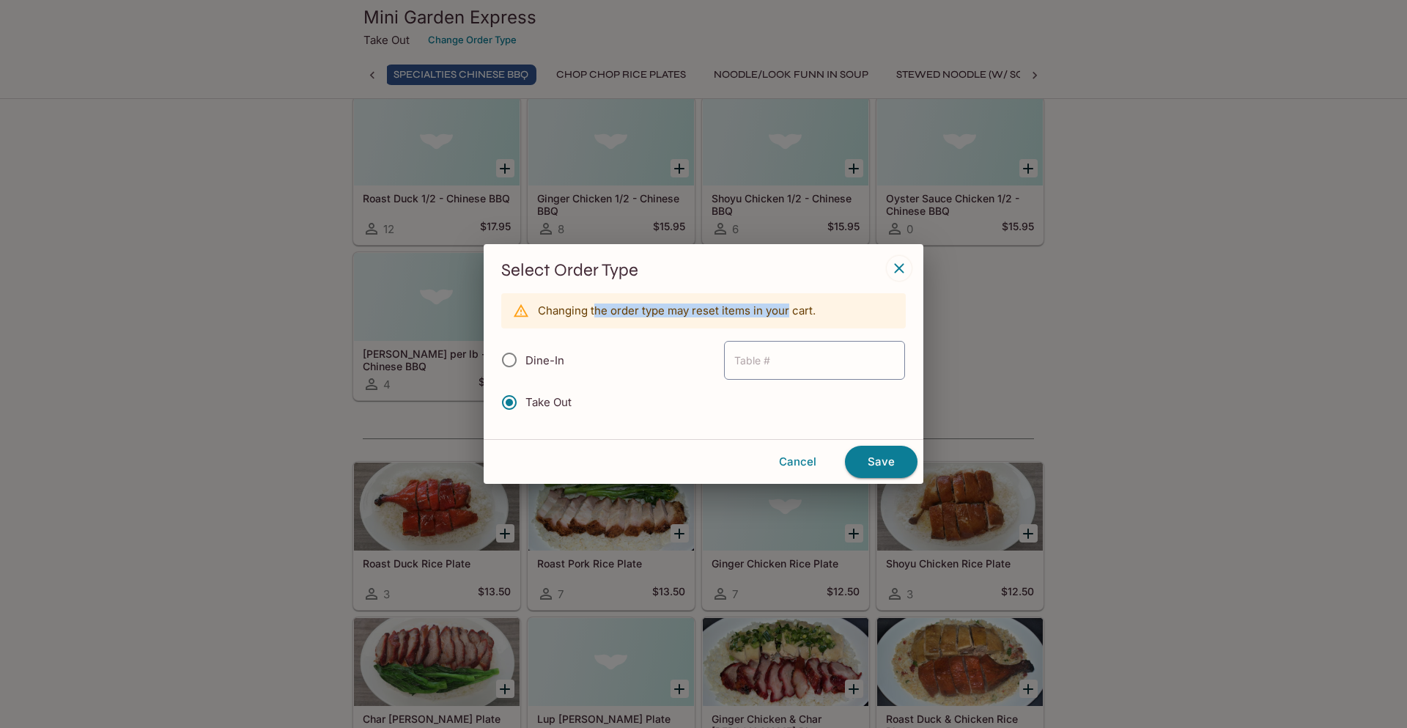
drag, startPoint x: 643, startPoint y: 306, endPoint x: 802, endPoint y: 309, distance: 158.3
click at [789, 309] on p "Changing the order type may reset items in your cart." at bounding box center [677, 310] width 278 height 14
click at [898, 262] on icon "button" at bounding box center [899, 268] width 18 height 18
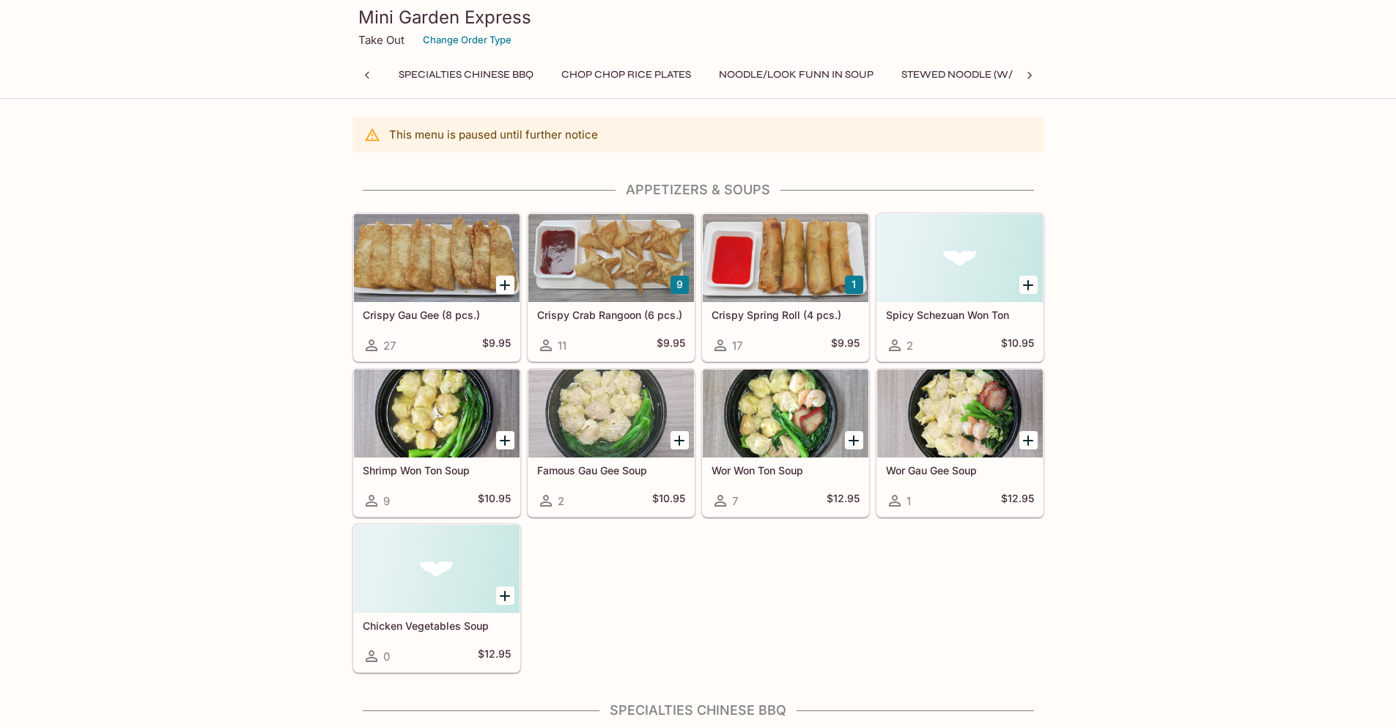
scroll to position [0, 6]
click at [371, 70] on icon at bounding box center [367, 75] width 15 height 15
click at [1025, 76] on icon at bounding box center [1029, 75] width 15 height 15
click at [1027, 75] on icon at bounding box center [1029, 75] width 15 height 15
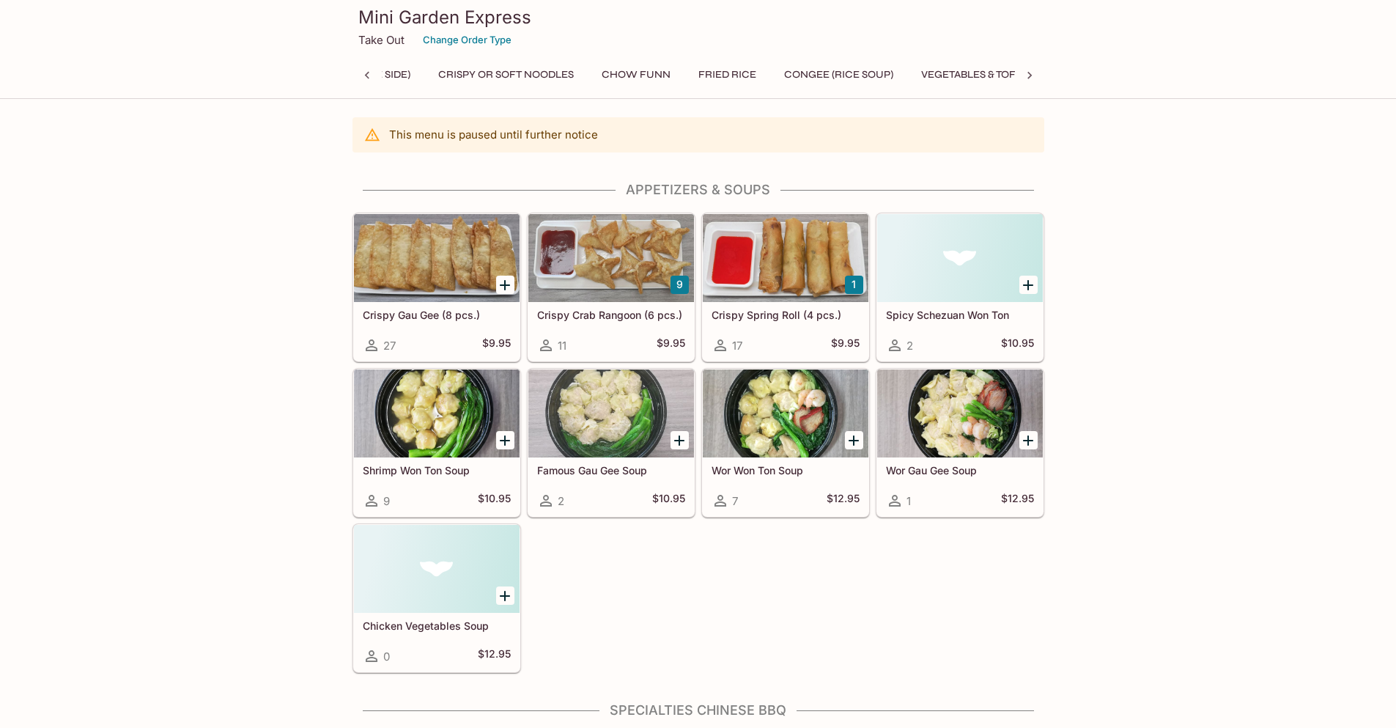
scroll to position [0, 972]
click at [1027, 75] on div "Appetizers & Soups Specialties Chinese BBQ Chop Chop Rice Plates Noodle/Look Fu…" at bounding box center [698, 78] width 692 height 29
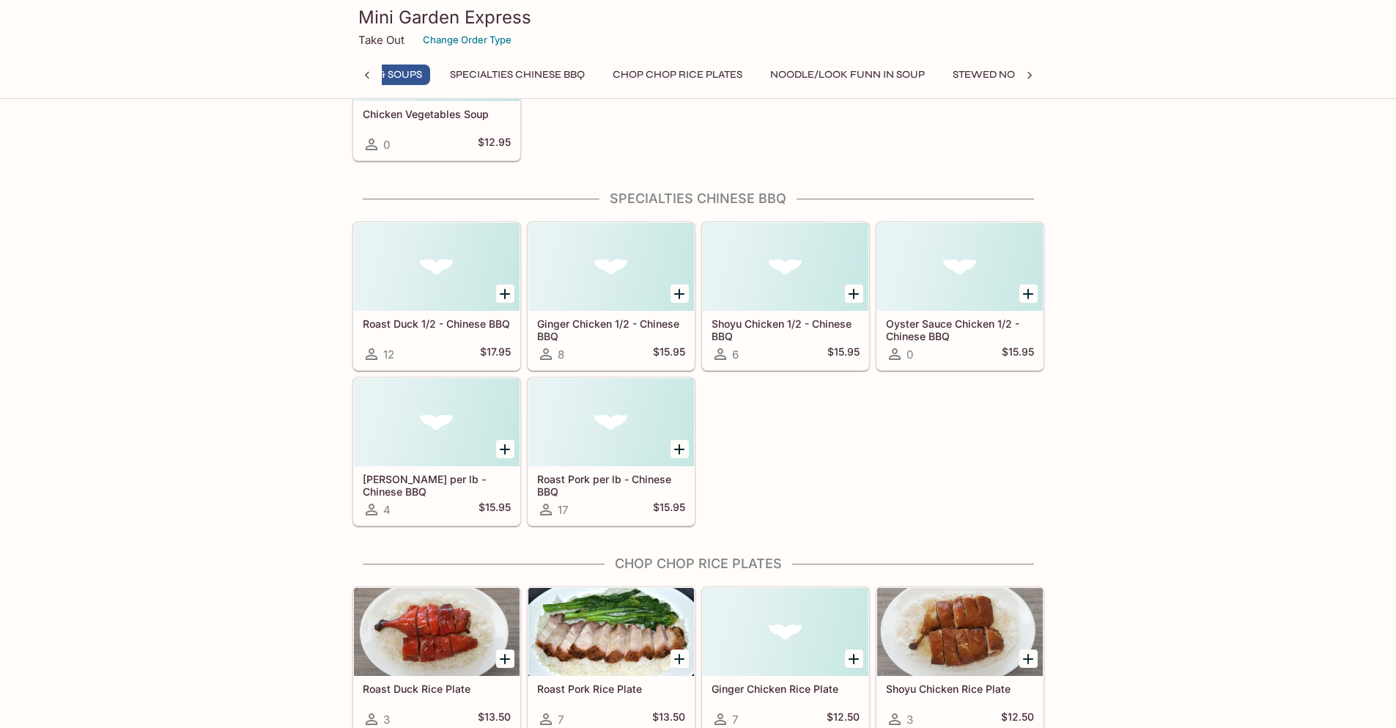
scroll to position [0, 6]
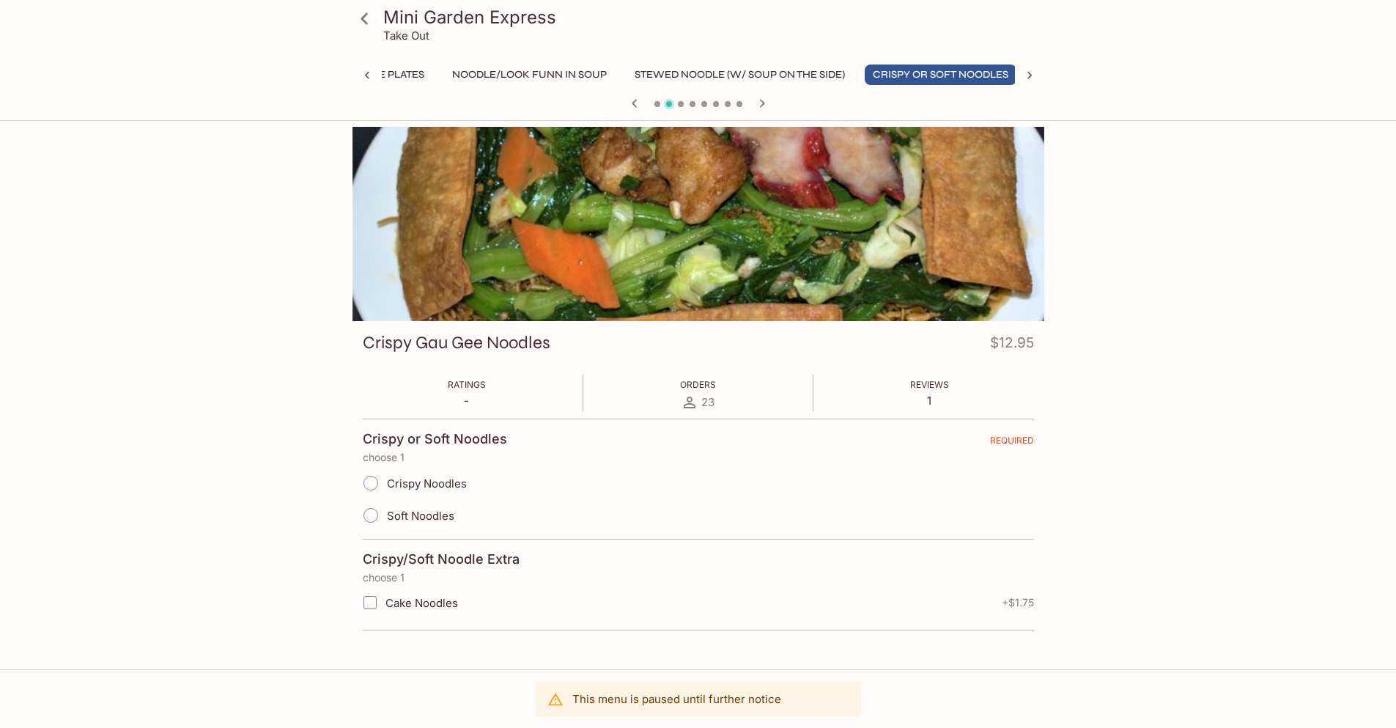
scroll to position [0, 412]
click at [650, 215] on div at bounding box center [698, 224] width 692 height 194
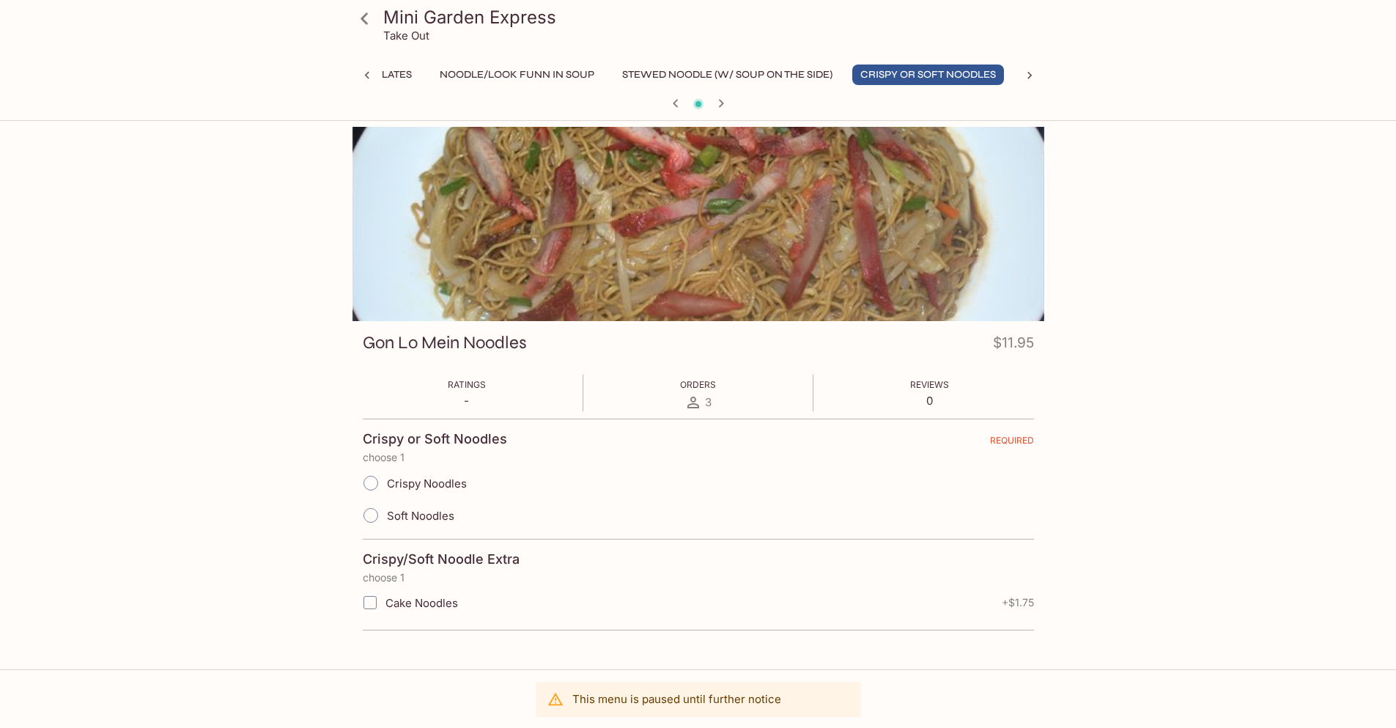
click at [368, 74] on icon at bounding box center [367, 75] width 15 height 15
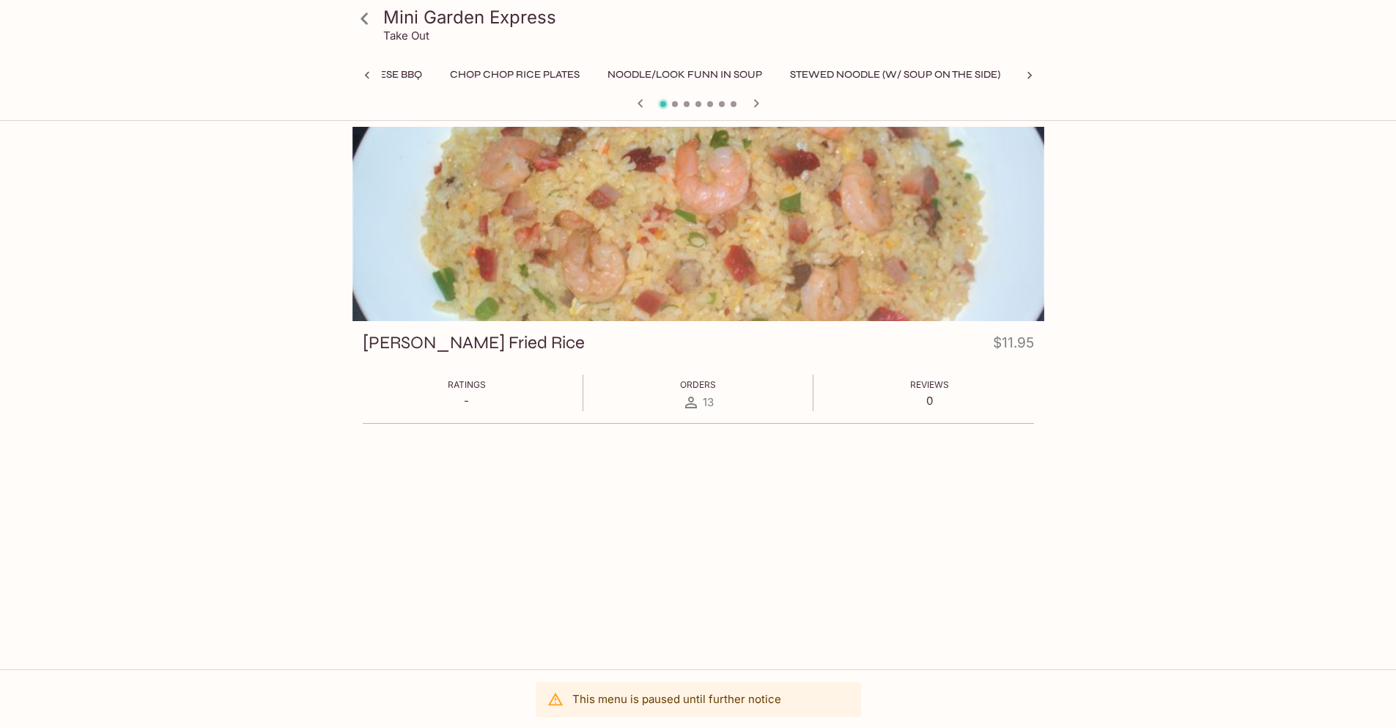
scroll to position [0, 592]
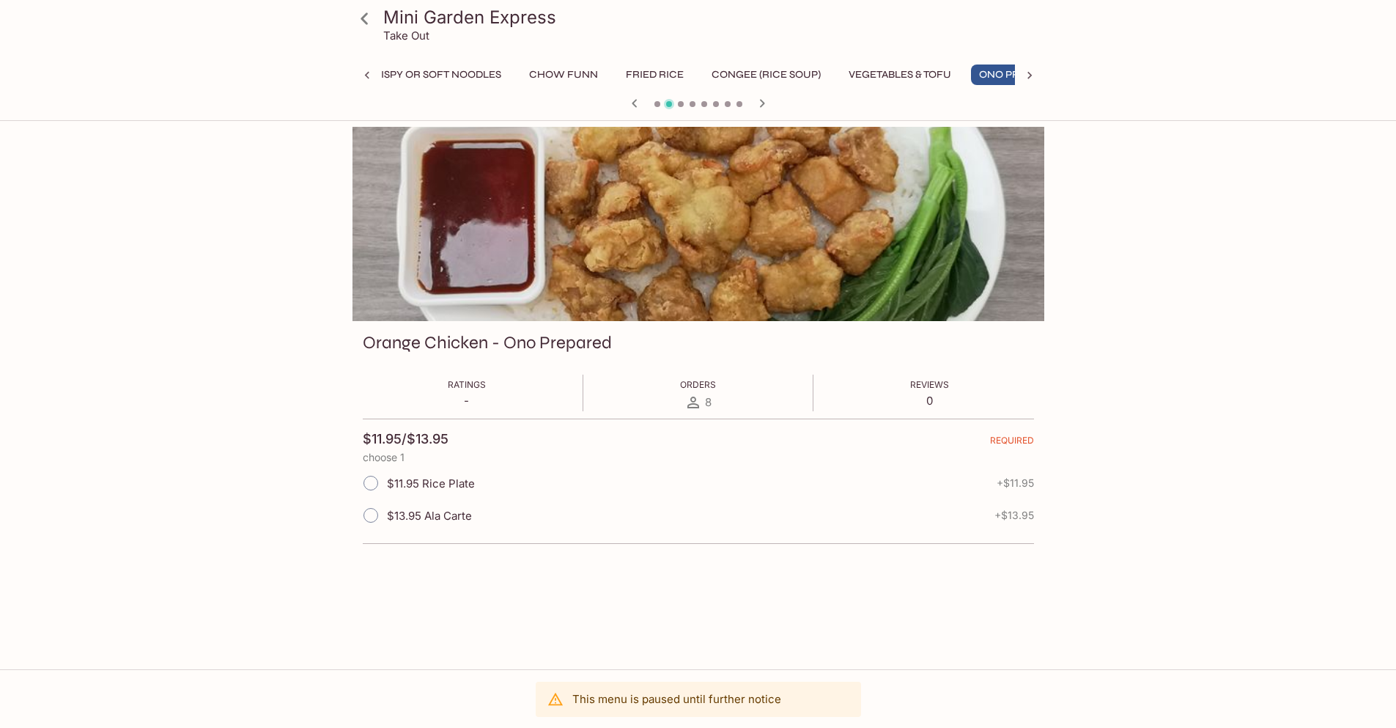
scroll to position [0, 972]
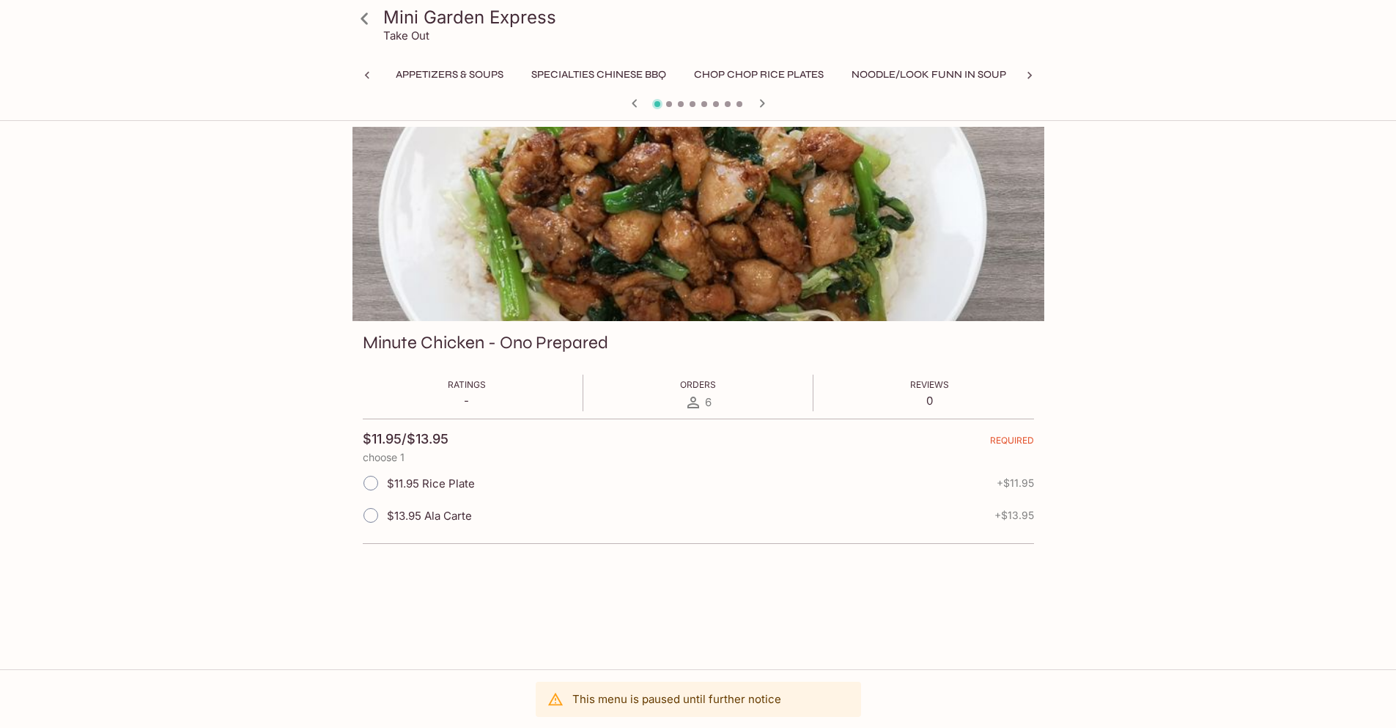
scroll to position [0, 972]
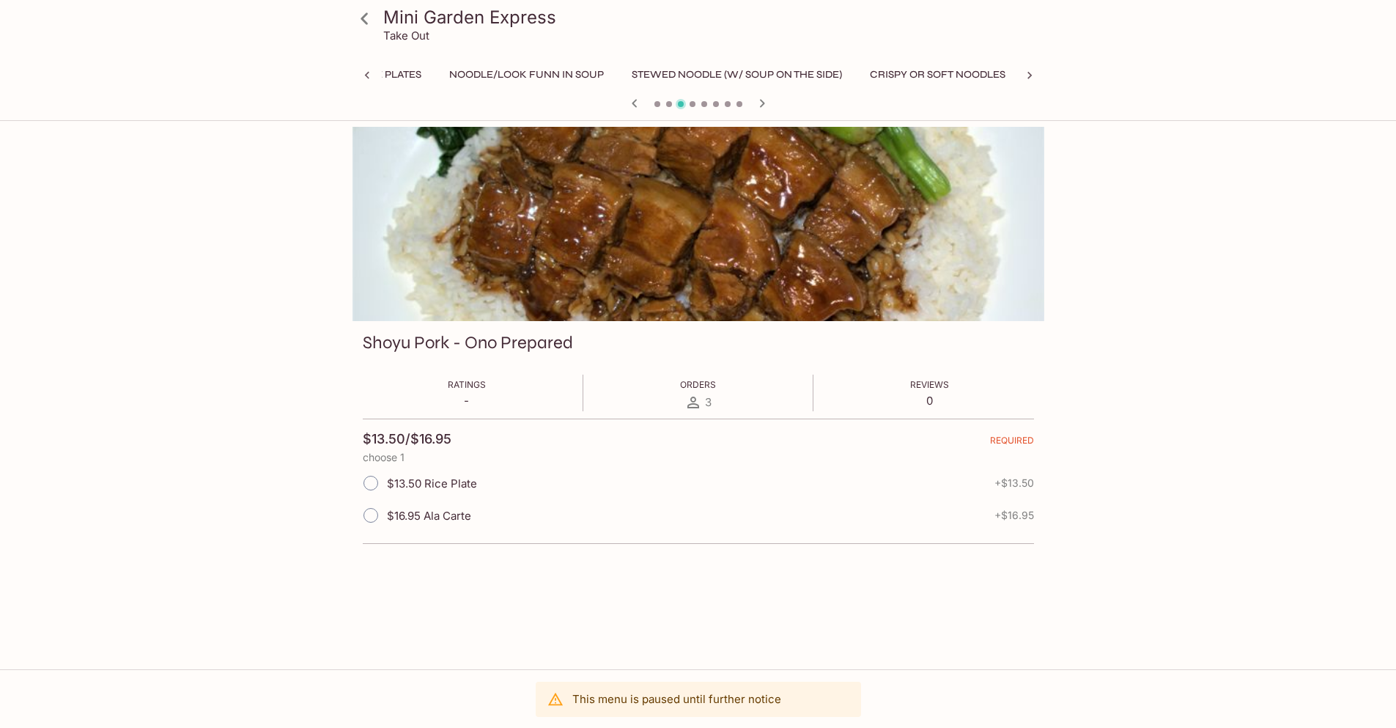
scroll to position [0, 972]
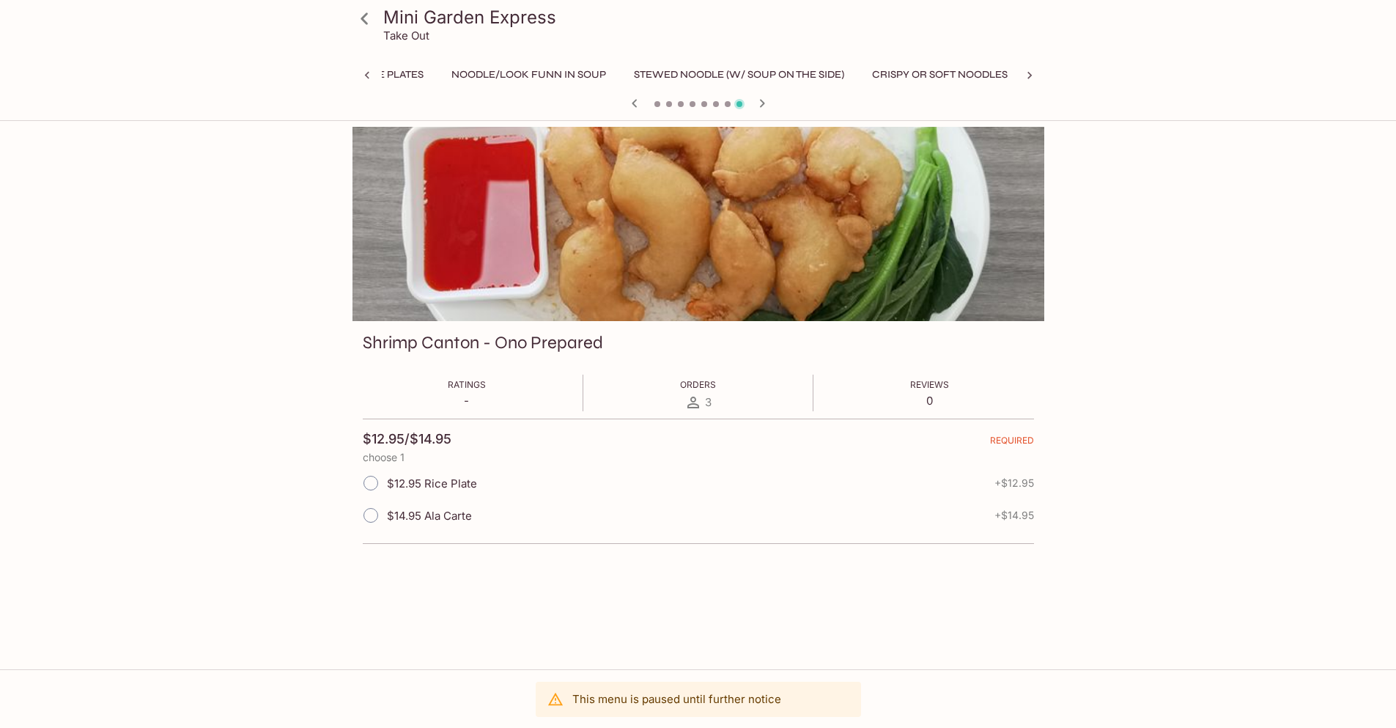
scroll to position [0, 972]
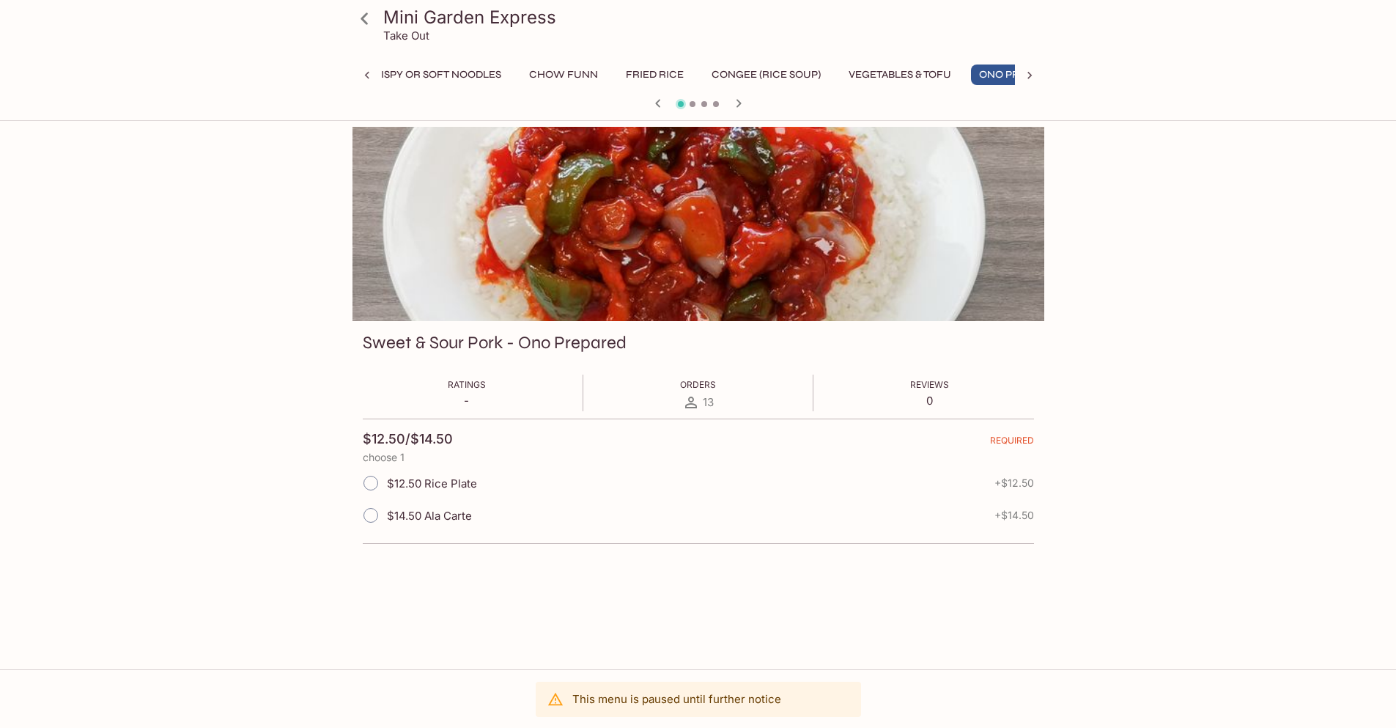
scroll to position [0, 972]
